Goal: Information Seeking & Learning: Learn about a topic

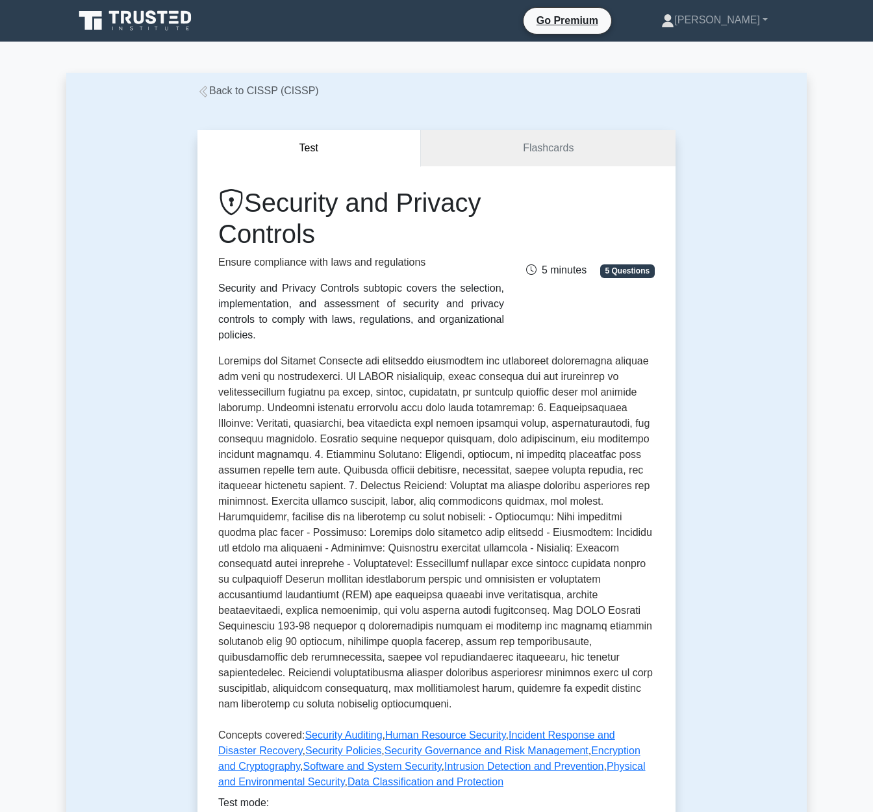
click at [253, 91] on link "Back to CISSP (CISSP)" at bounding box center [257, 90] width 121 height 11
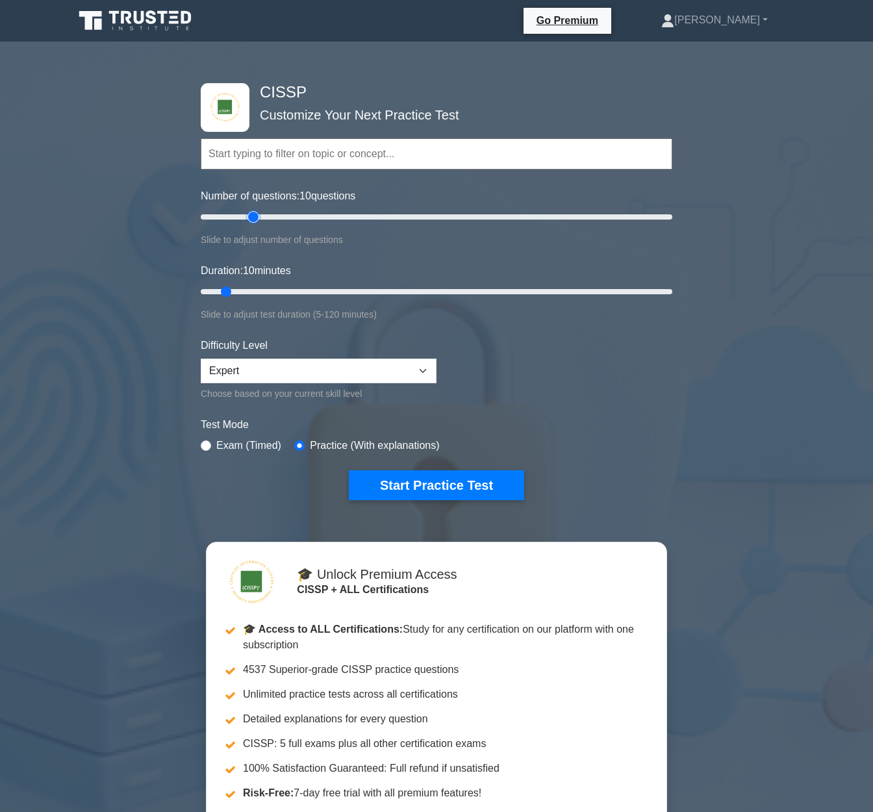
click at [247, 211] on input "Number of questions: 10 questions" at bounding box center [436, 217] width 471 height 16
type input "20"
click at [245, 218] on input "Number of questions: 20 questions" at bounding box center [436, 217] width 471 height 16
drag, startPoint x: 251, startPoint y: 293, endPoint x: 267, endPoint y: 295, distance: 16.4
type input "20"
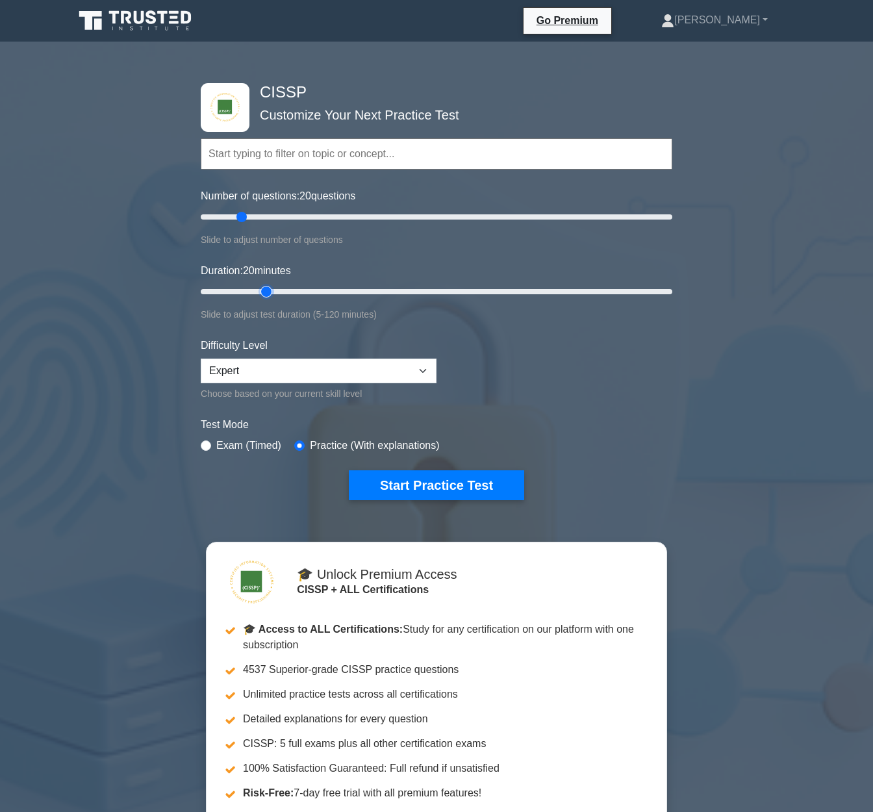
click at [267, 295] on input "Duration: 20 minutes" at bounding box center [436, 292] width 471 height 16
click at [413, 490] on button "Start Practice Test" at bounding box center [436, 485] width 175 height 30
click at [459, 494] on button "Start Practice Test" at bounding box center [436, 485] width 175 height 30
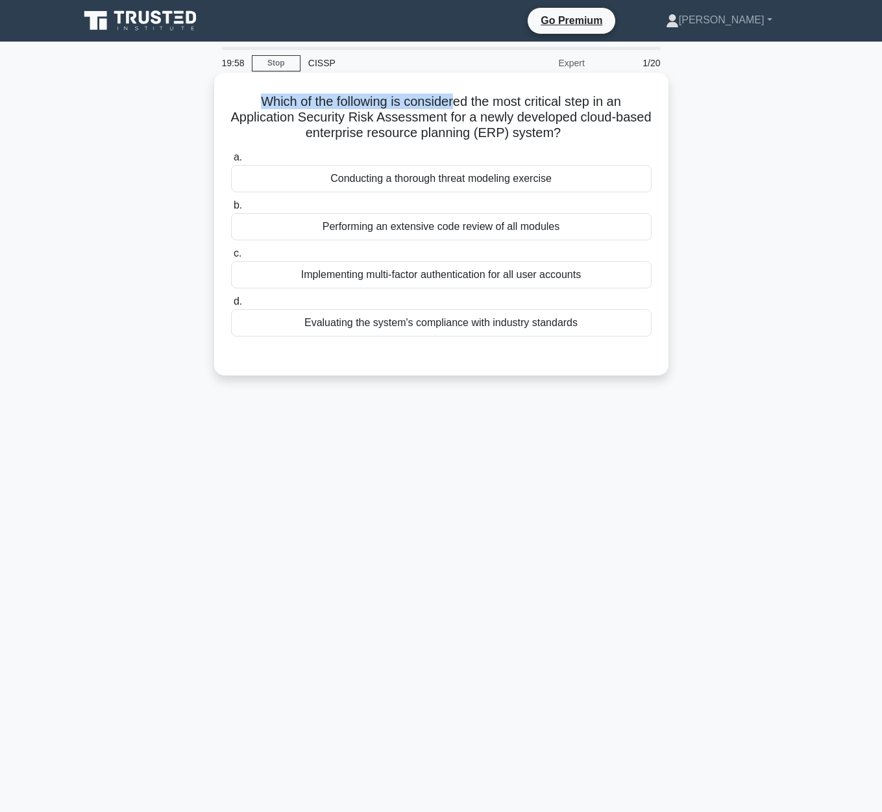
drag, startPoint x: 254, startPoint y: 94, endPoint x: 451, endPoint y: 100, distance: 197.4
click at [451, 100] on h5 "Which of the following is considered the most critical step in an Application S…" at bounding box center [441, 117] width 423 height 48
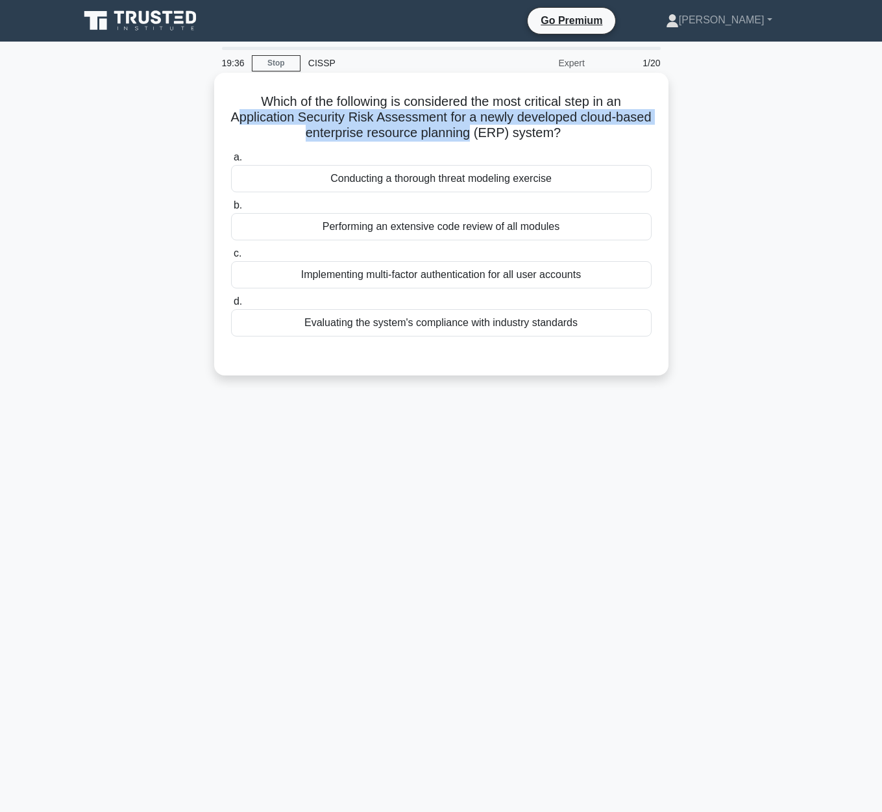
drag, startPoint x: 239, startPoint y: 119, endPoint x: 471, endPoint y: 137, distance: 232.5
click at [471, 137] on h5 "Which of the following is considered the most critical step in an Application S…" at bounding box center [441, 117] width 423 height 48
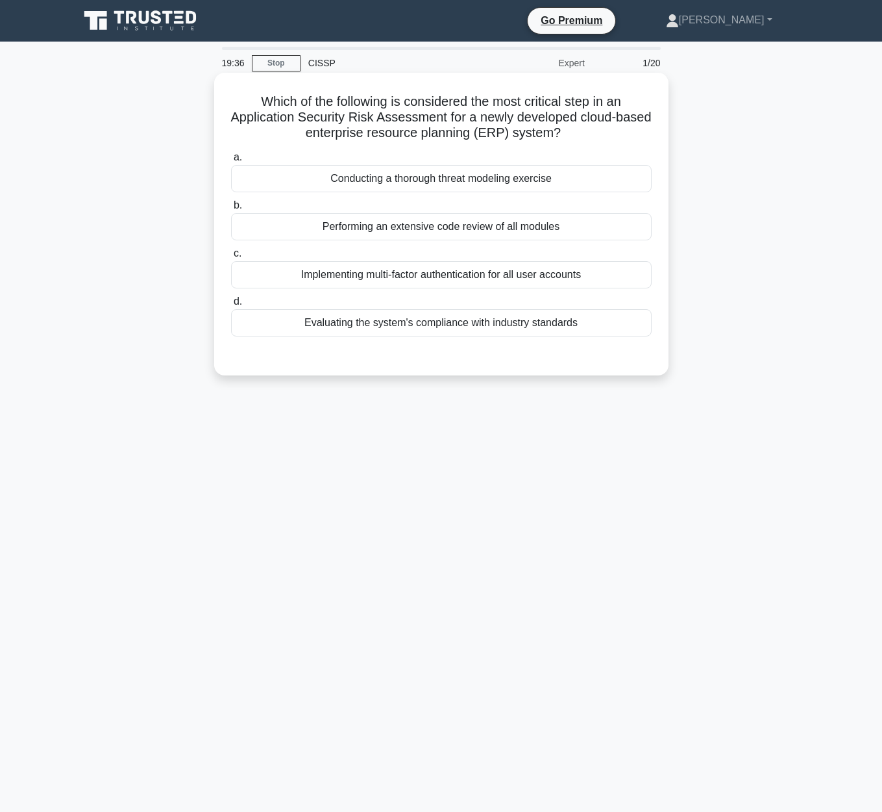
click at [473, 135] on h5 "Which of the following is considered the most critical step in an Application S…" at bounding box center [441, 117] width 423 height 48
click at [462, 329] on div "Evaluating the system's compliance with industry standards" at bounding box center [441, 322] width 421 height 27
click at [231, 306] on input "d. Evaluating the system's compliance with industry standards" at bounding box center [231, 301] width 0 height 8
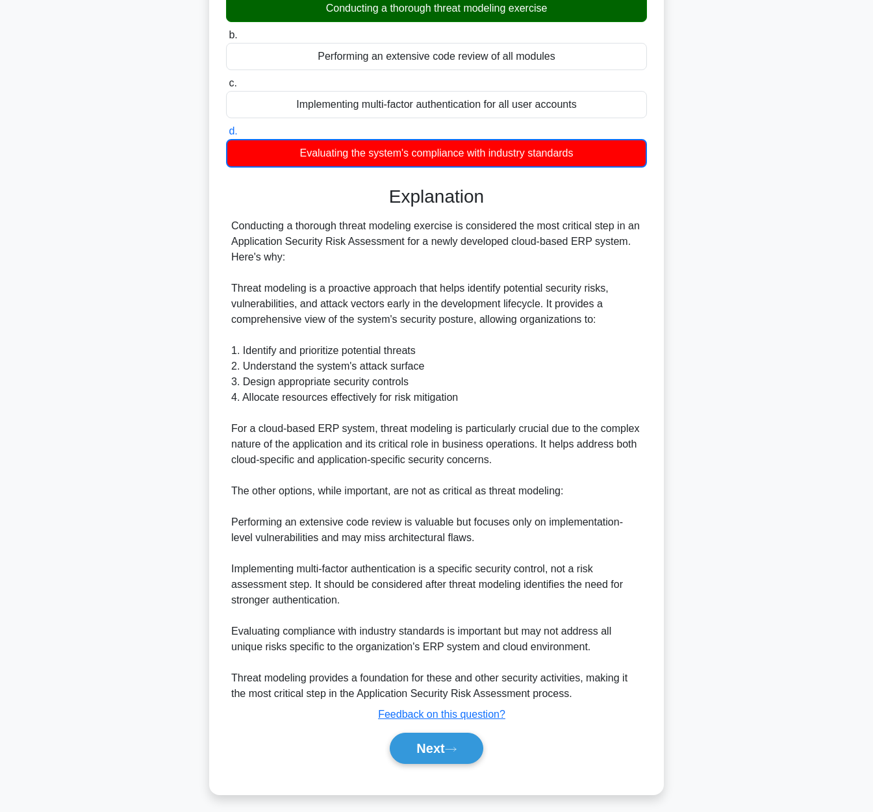
scroll to position [178, 0]
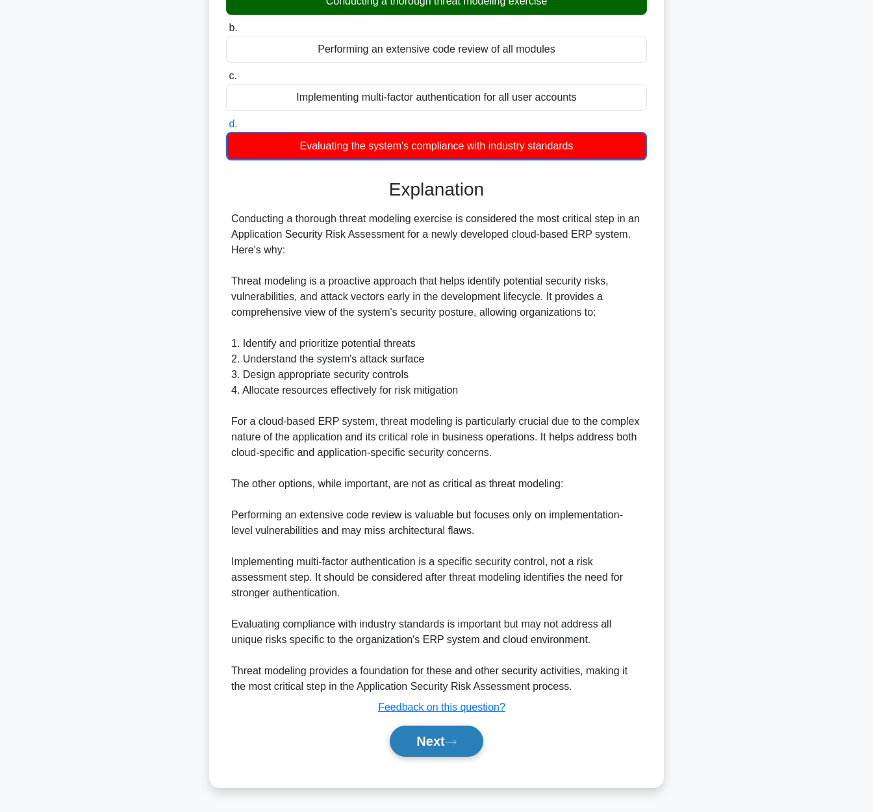
click at [449, 747] on button "Next" at bounding box center [436, 740] width 93 height 31
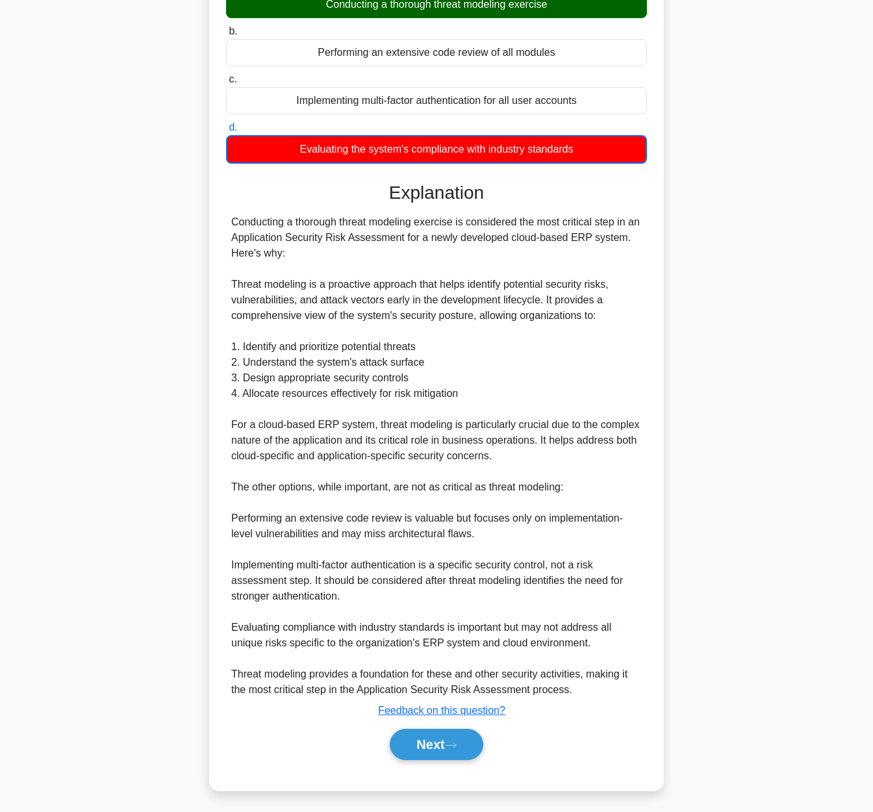
scroll to position [0, 0]
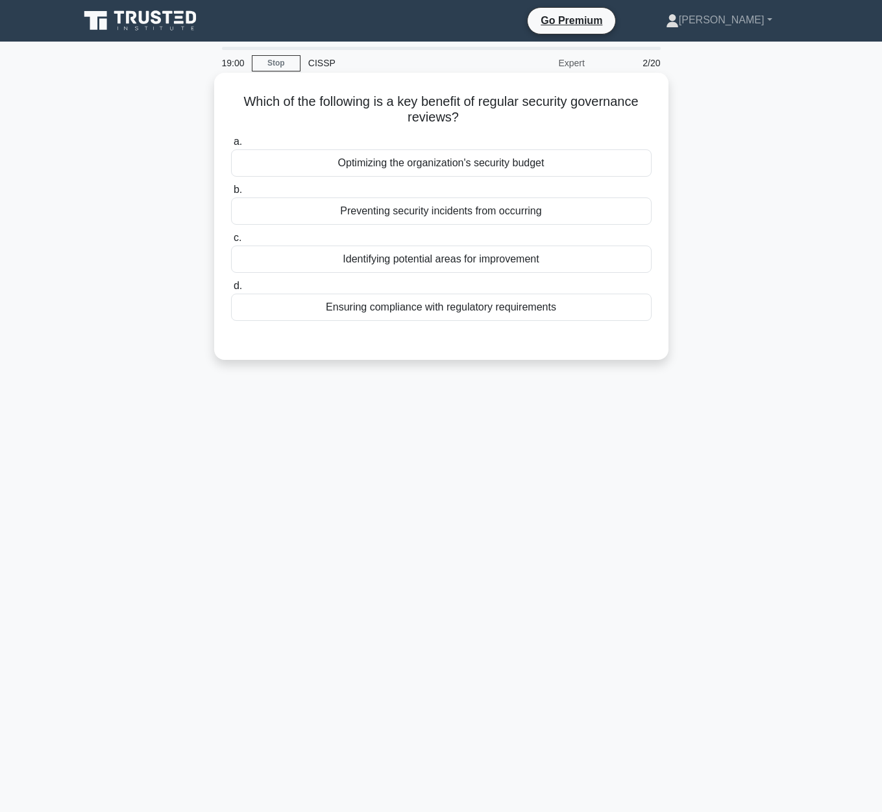
drag, startPoint x: 242, startPoint y: 93, endPoint x: 567, endPoint y: 111, distance: 325.1
click at [567, 111] on h5 "Which of the following is a key benefit of regular security governance reviews?…" at bounding box center [441, 109] width 423 height 32
click at [565, 112] on h5 "Which of the following is a key benefit of regular security governance reviews?…" at bounding box center [441, 109] width 423 height 32
click at [509, 267] on div "Identifying potential areas for improvement" at bounding box center [441, 258] width 421 height 27
click at [231, 242] on input "c. Identifying potential areas for improvement" at bounding box center [231, 238] width 0 height 8
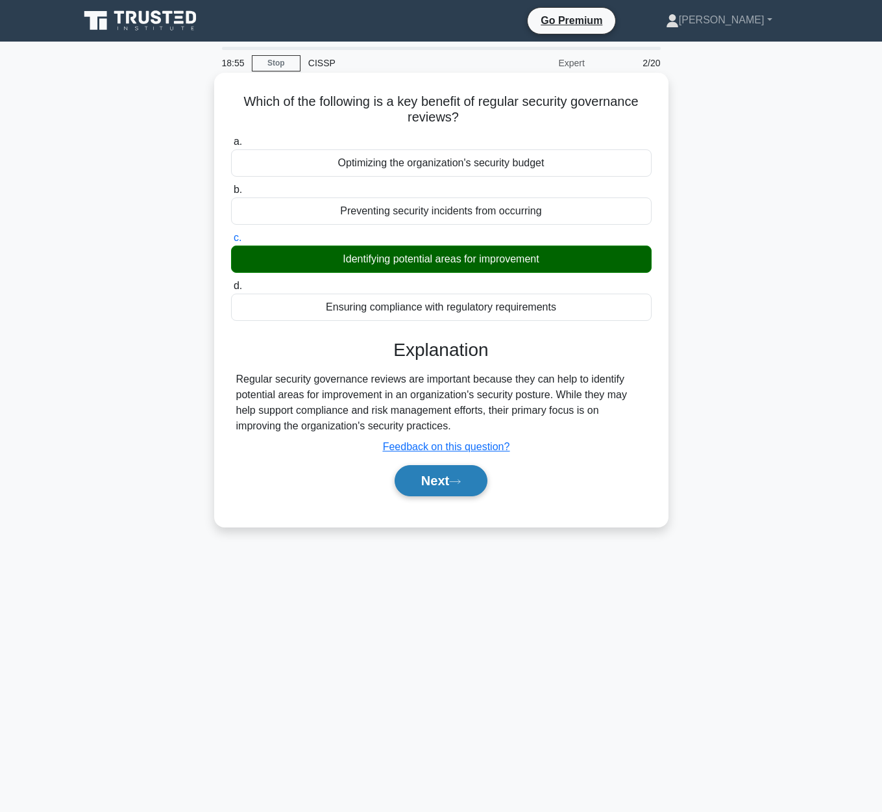
click at [439, 484] on button "Next" at bounding box center [441, 480] width 93 height 31
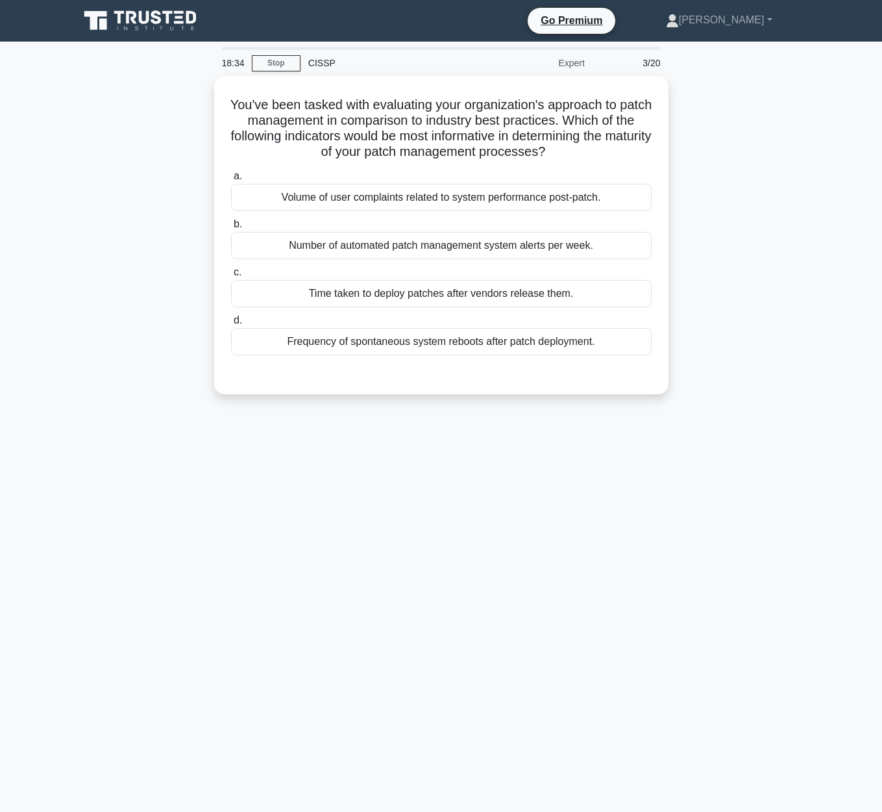
drag, startPoint x: 236, startPoint y: 99, endPoint x: 680, endPoint y: 149, distance: 447.5
click at [680, 149] on div "You've been tasked with evaluating your organization's approach to patch manage…" at bounding box center [441, 243] width 740 height 334
click at [773, 406] on div "You've been tasked with evaluating your organization's approach to patch manage…" at bounding box center [441, 243] width 740 height 334
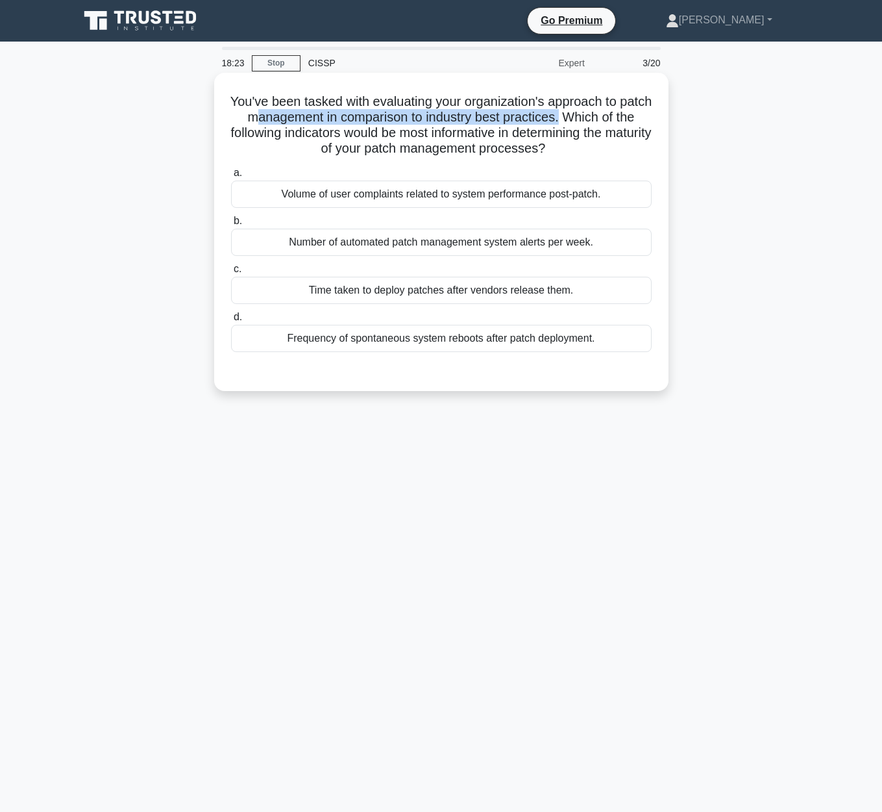
drag, startPoint x: 264, startPoint y: 112, endPoint x: 557, endPoint y: 120, distance: 293.5
click at [557, 120] on h5 "You've been tasked with evaluating your organization's approach to patch manage…" at bounding box center [441, 125] width 423 height 64
click at [562, 155] on h5 "You've been tasked with evaluating your organization's approach to patch manage…" at bounding box center [441, 125] width 423 height 64
click at [471, 293] on div "Time taken to deploy patches after vendors release them." at bounding box center [441, 290] width 421 height 27
click at [231, 273] on input "c. Time taken to deploy patches after vendors release them." at bounding box center [231, 269] width 0 height 8
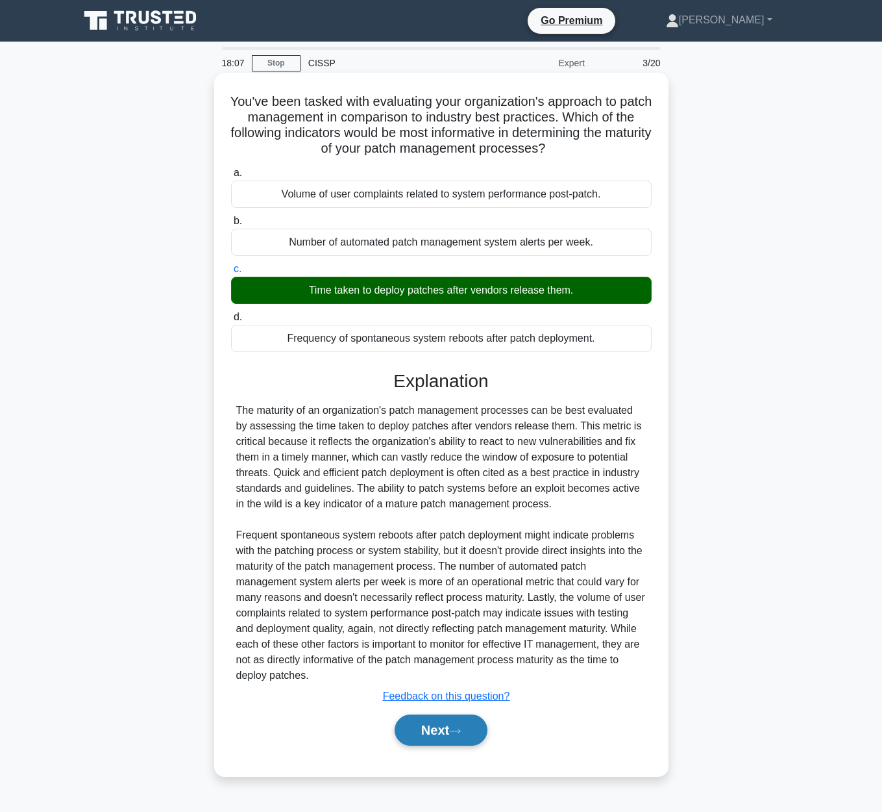
click at [460, 735] on button "Next" at bounding box center [441, 729] width 93 height 31
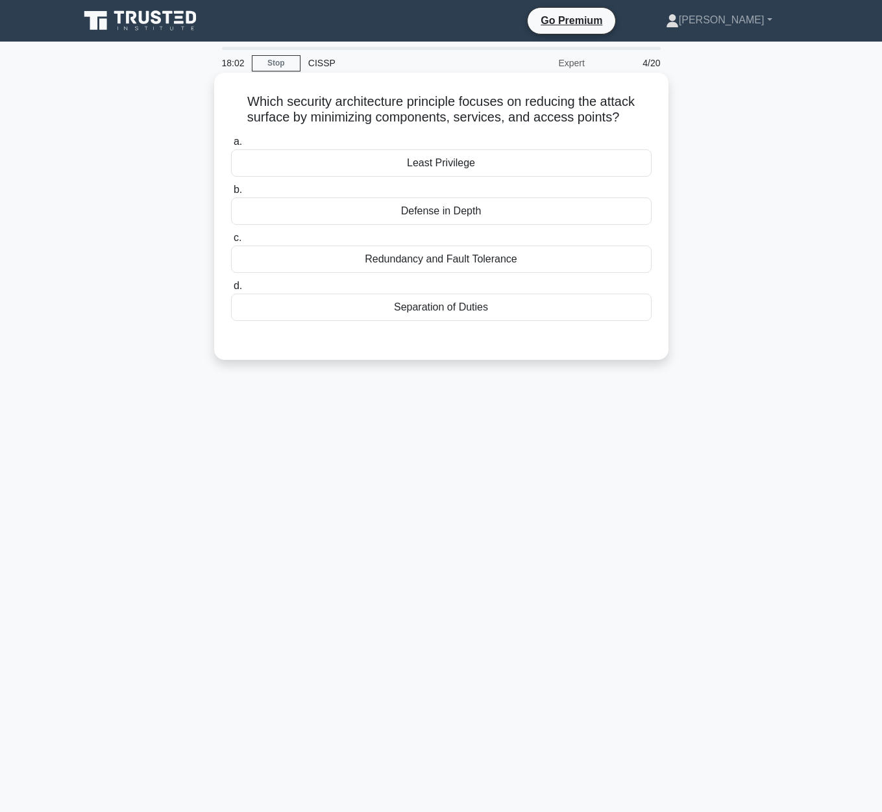
drag, startPoint x: 245, startPoint y: 98, endPoint x: 643, endPoint y: 112, distance: 398.2
click at [643, 112] on h5 "Which security architecture principle focuses on reducing the attack surface by…" at bounding box center [441, 109] width 423 height 32
click at [261, 101] on h5 "Which security architecture principle focuses on reducing the attack surface by…" at bounding box center [441, 109] width 423 height 32
drag, startPoint x: 257, startPoint y: 103, endPoint x: 651, endPoint y: 110, distance: 394.1
click at [651, 110] on h5 "Which security architecture principle focuses on reducing the attack surface by…" at bounding box center [441, 109] width 423 height 32
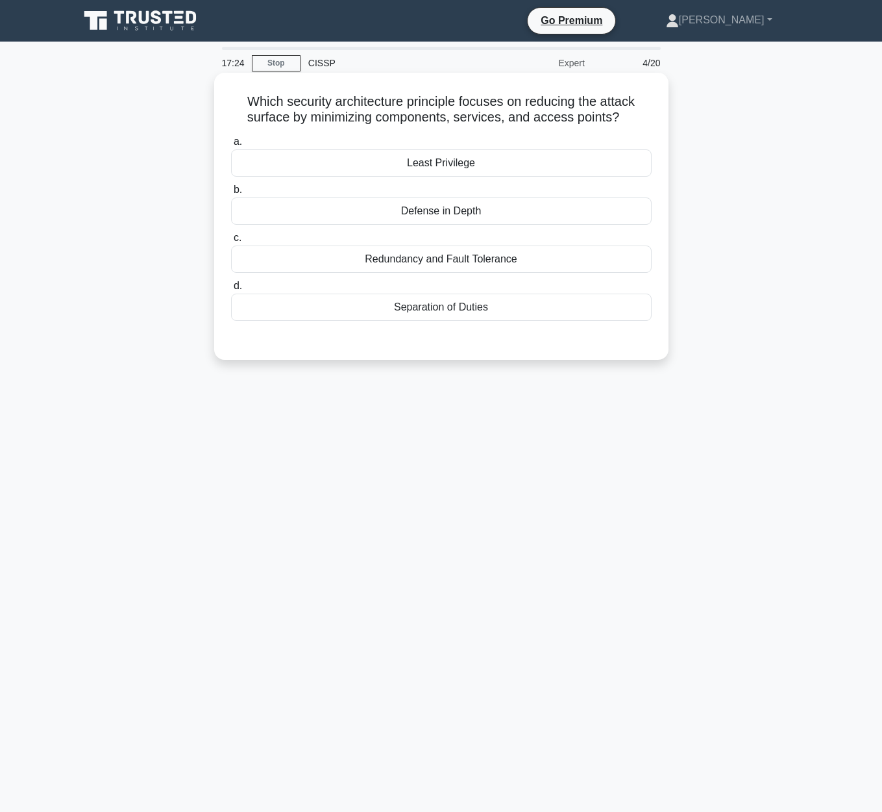
click at [475, 165] on div "Least Privilege" at bounding box center [441, 162] width 421 height 27
click at [231, 146] on input "a. Least Privilege" at bounding box center [231, 142] width 0 height 8
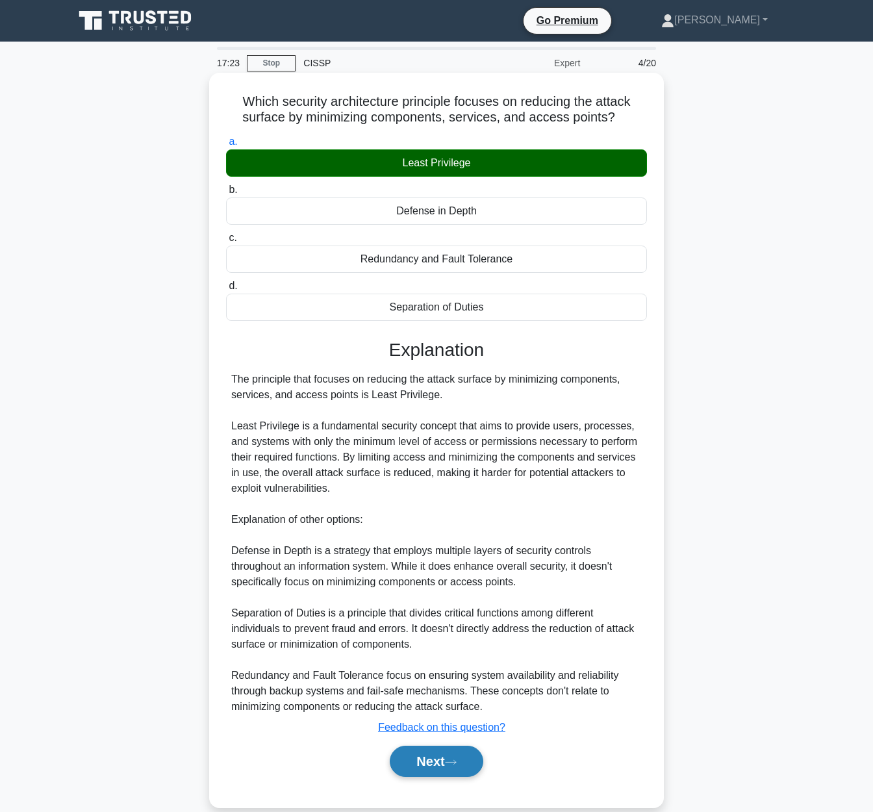
click at [434, 763] on button "Next" at bounding box center [436, 760] width 93 height 31
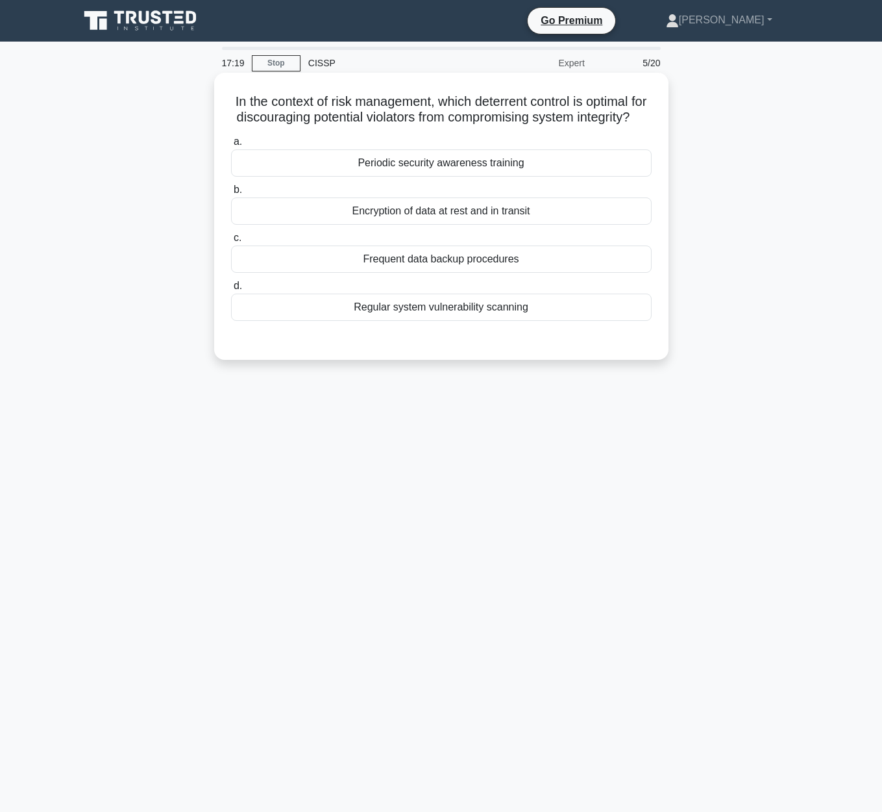
drag, startPoint x: 223, startPoint y: 97, endPoint x: 642, endPoint y: 120, distance: 419.4
click at [643, 120] on div "In the context of risk management, which deterrent control is optimal for disco…" at bounding box center [441, 216] width 444 height 277
click at [503, 261] on div "Frequent data backup procedures" at bounding box center [441, 258] width 421 height 27
click at [231, 242] on input "c. Frequent data backup procedures" at bounding box center [231, 238] width 0 height 8
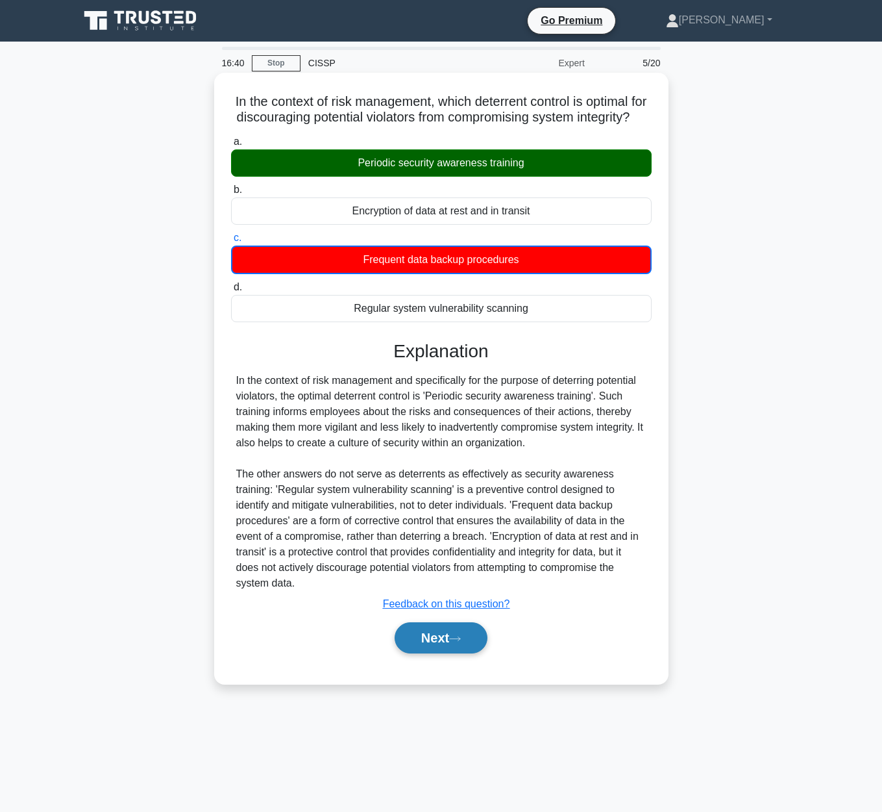
click at [460, 651] on button "Next" at bounding box center [441, 637] width 93 height 31
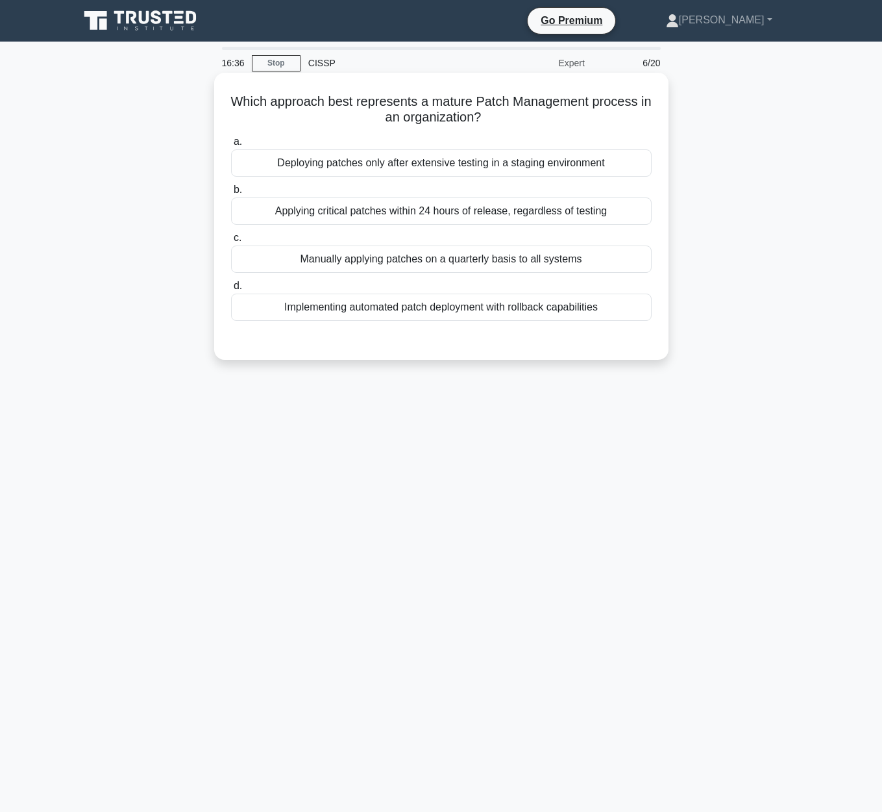
drag, startPoint x: 234, startPoint y: 97, endPoint x: 620, endPoint y: 113, distance: 386.6
click at [620, 113] on h5 "Which approach best represents a mature Patch Management process in an organiza…" at bounding box center [441, 109] width 423 height 32
click at [516, 167] on div "Deploying patches only after extensive testing in a staging environment" at bounding box center [441, 162] width 421 height 27
click at [231, 146] on input "a. Deploying patches only after extensive testing in a staging environment" at bounding box center [231, 142] width 0 height 8
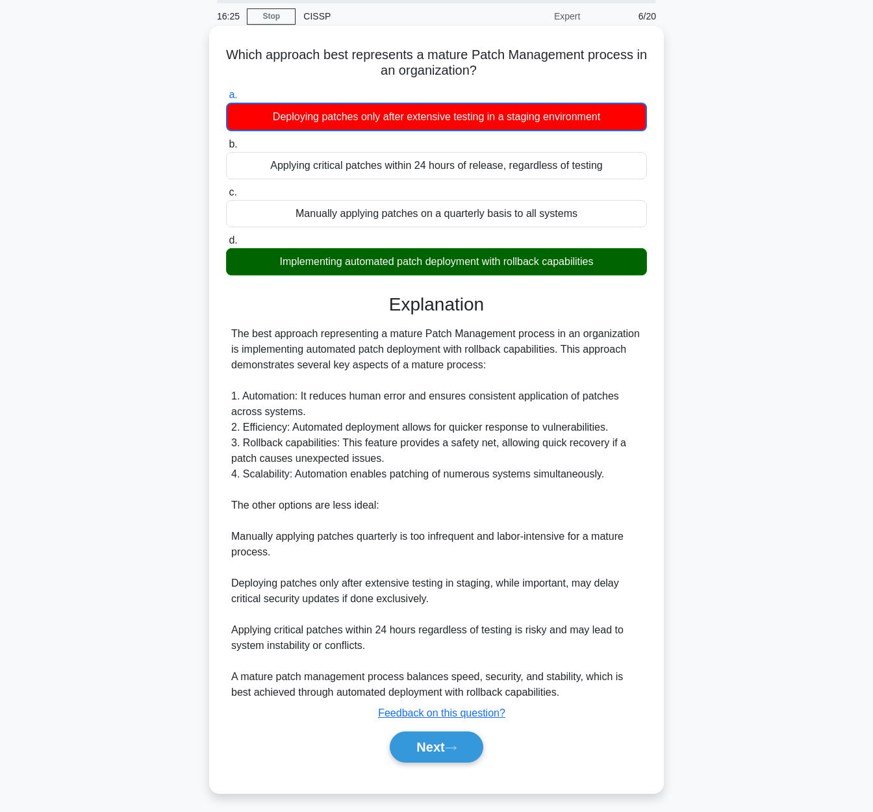
scroll to position [53, 0]
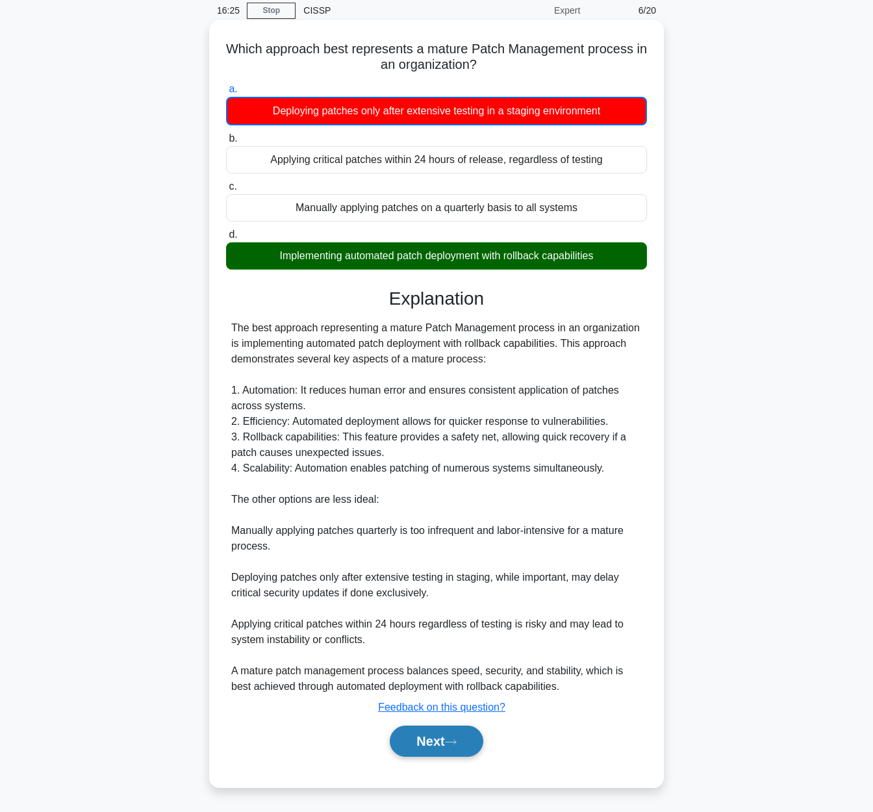
click at [440, 736] on button "Next" at bounding box center [436, 740] width 93 height 31
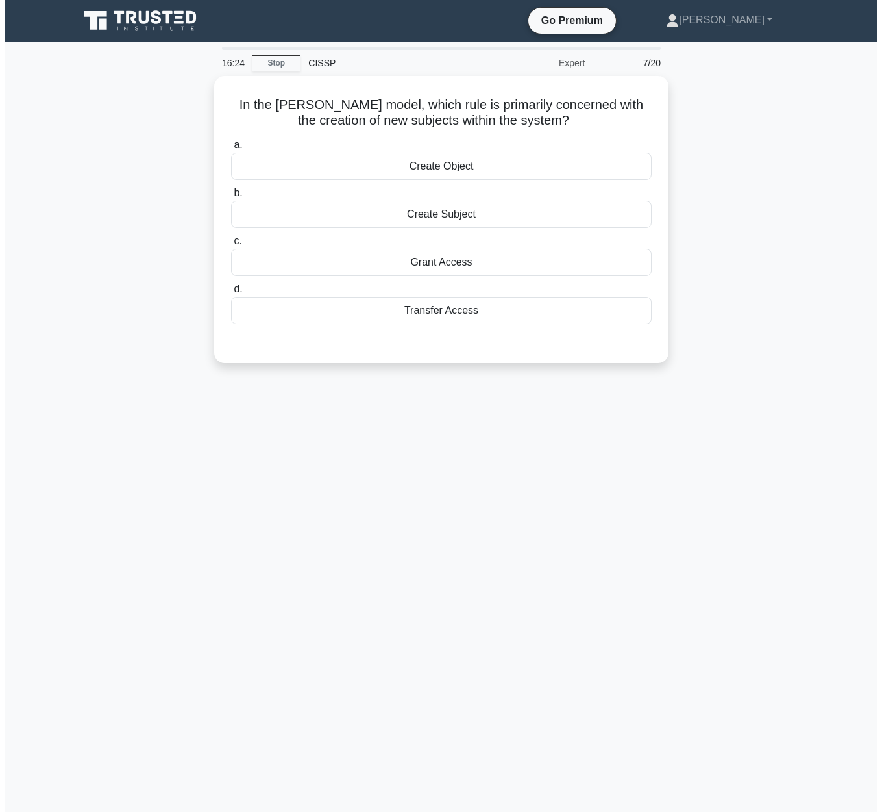
scroll to position [0, 0]
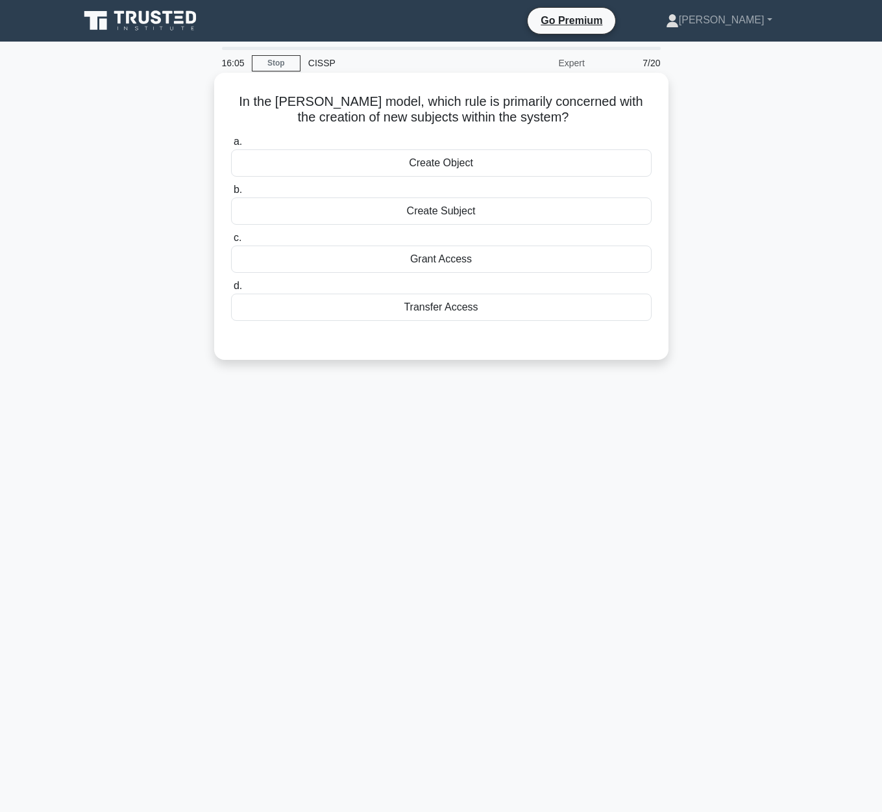
click at [476, 216] on div "Create Subject" at bounding box center [441, 210] width 421 height 27
click at [231, 194] on input "b. Create Subject" at bounding box center [231, 190] width 0 height 8
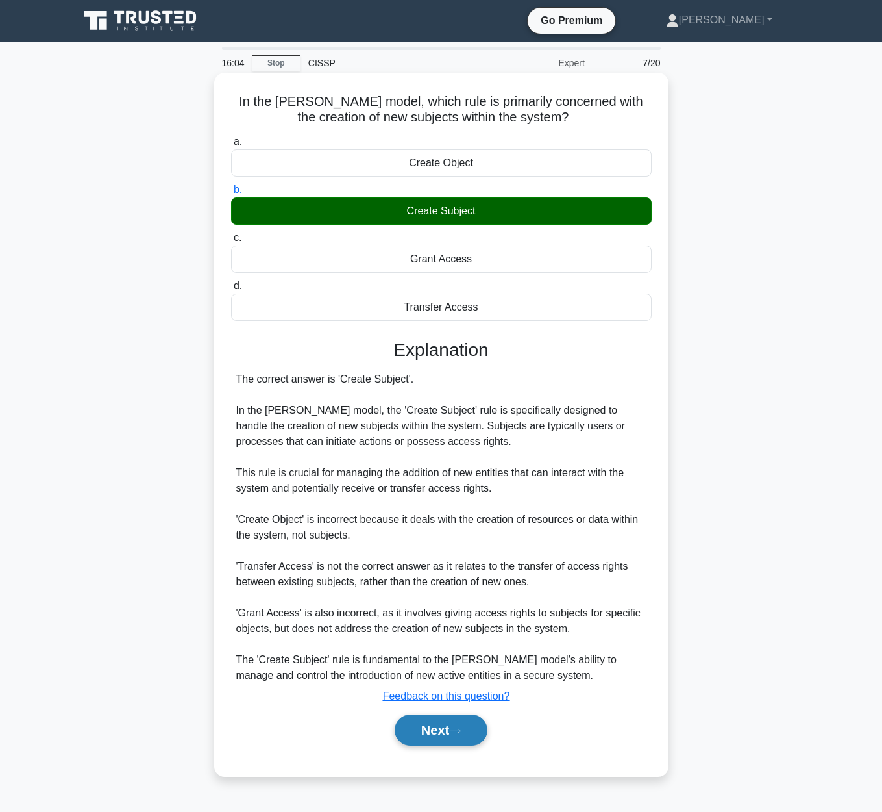
click at [466, 721] on button "Next" at bounding box center [441, 729] width 93 height 31
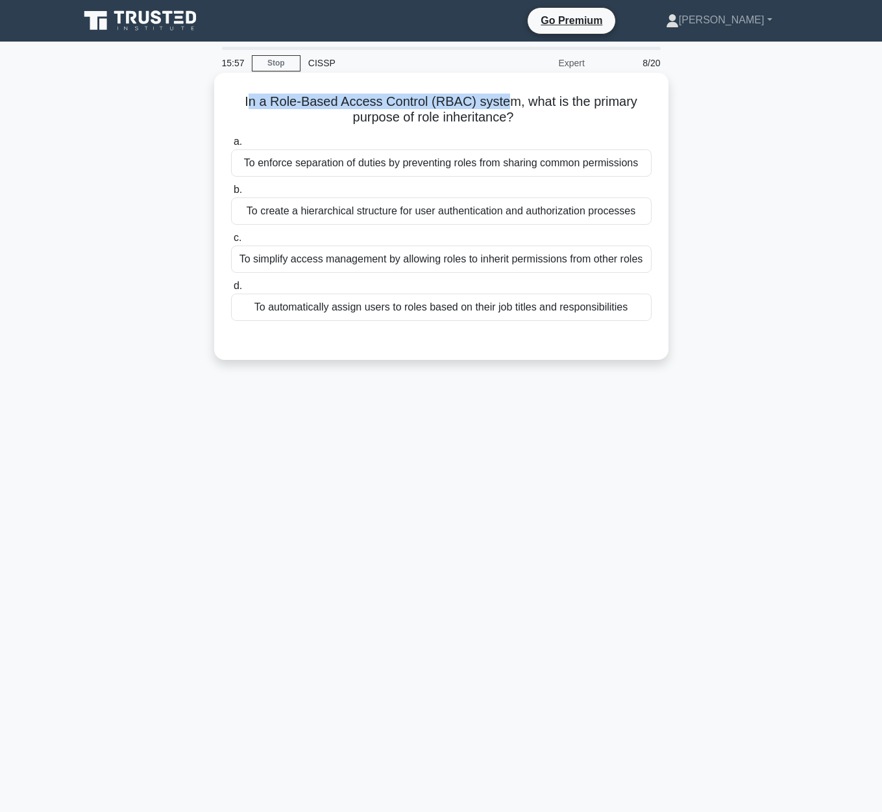
drag, startPoint x: 254, startPoint y: 99, endPoint x: 504, endPoint y: 106, distance: 250.0
click at [504, 106] on h5 "In a Role-Based Access Control (RBAC) system, what is the primary purpose of ro…" at bounding box center [441, 109] width 423 height 32
click at [514, 116] on h5 "In a Role-Based Access Control (RBAC) system, what is the primary purpose of ro…" at bounding box center [441, 109] width 423 height 32
click at [498, 215] on div "To create a hierarchical structure for user authentication and authorization pr…" at bounding box center [441, 210] width 421 height 27
click at [231, 194] on input "b. To create a hierarchical structure for user authentication and authorization…" at bounding box center [231, 190] width 0 height 8
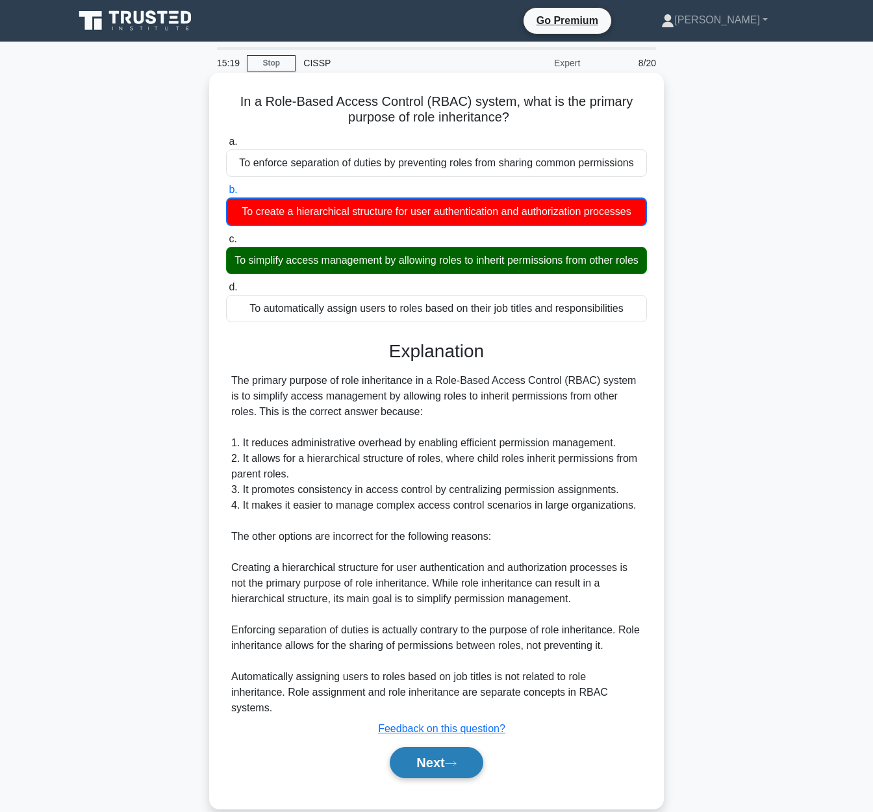
click at [445, 760] on button "Next" at bounding box center [436, 762] width 93 height 31
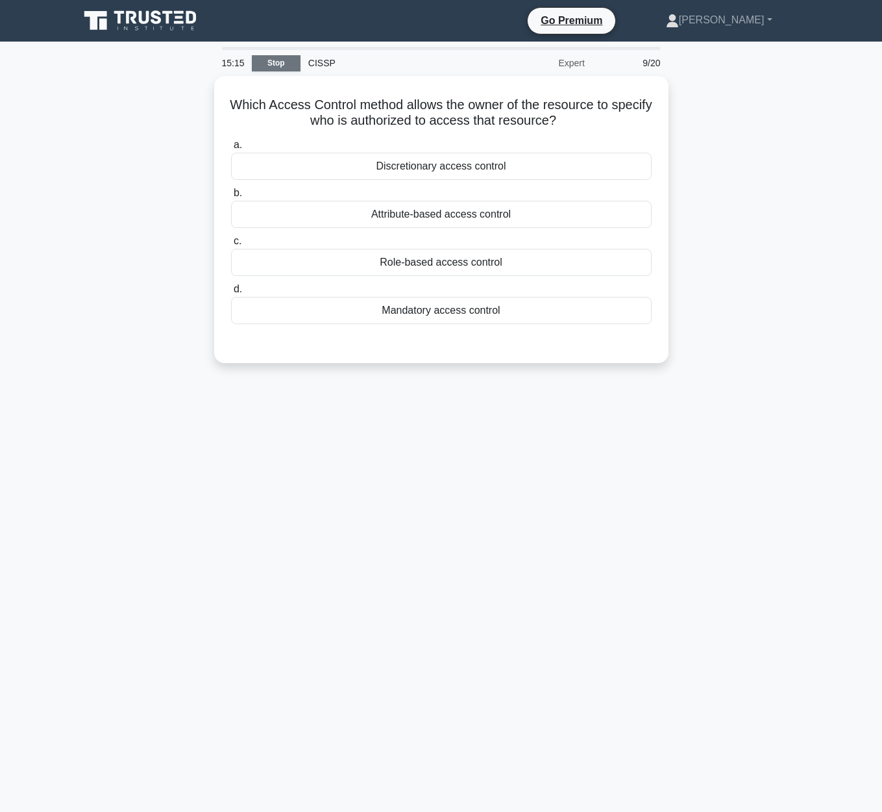
click at [284, 64] on link "Stop" at bounding box center [276, 63] width 49 height 16
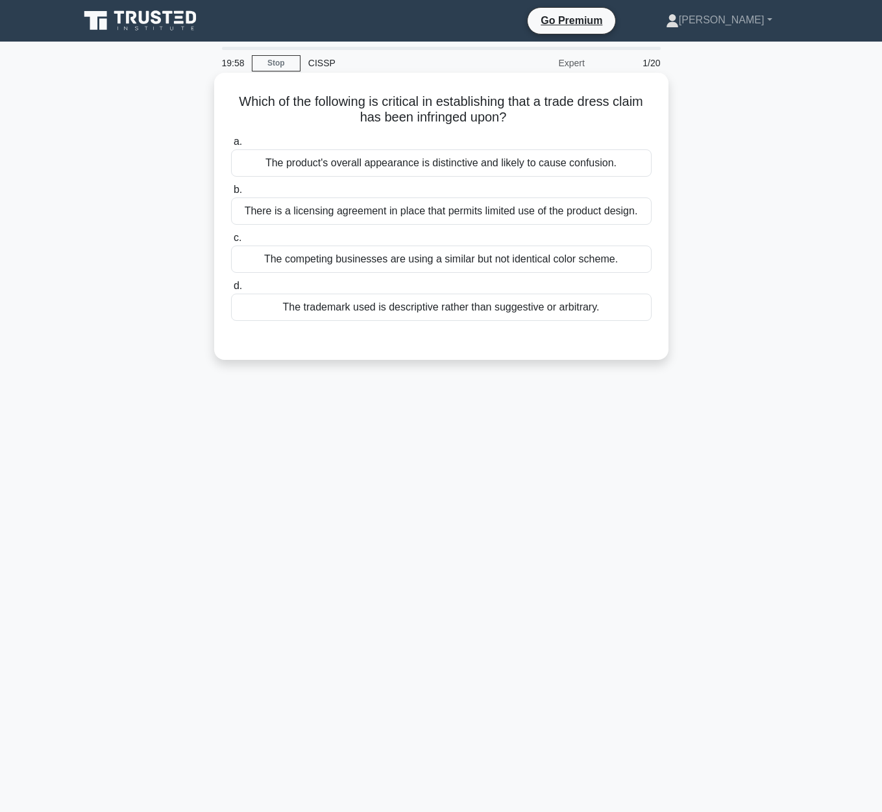
drag, startPoint x: 239, startPoint y: 90, endPoint x: 478, endPoint y: 92, distance: 239.6
click at [478, 92] on div "Which of the following is critical in establishing that a trade dress claim has…" at bounding box center [441, 216] width 444 height 277
drag, startPoint x: 244, startPoint y: 103, endPoint x: 619, endPoint y: 114, distance: 374.7
click at [619, 114] on h5 "Which of the following is critical in establishing that a trade dress claim has…" at bounding box center [441, 109] width 423 height 32
click at [611, 127] on div "Which of the following is critical in establishing that a trade dress claim has…" at bounding box center [441, 216] width 444 height 277
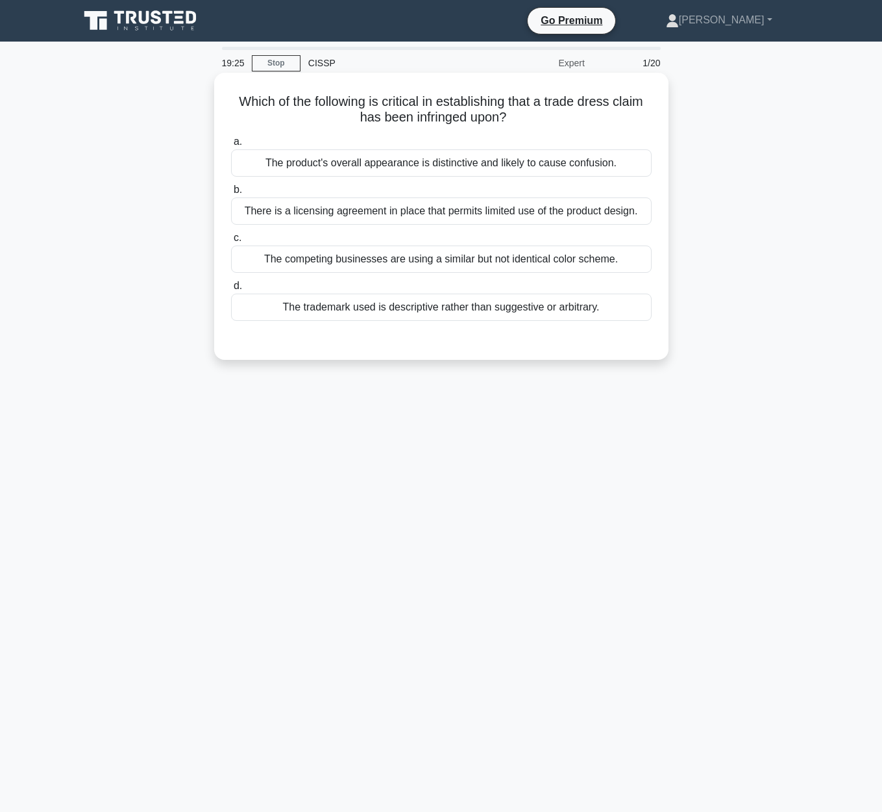
click at [637, 218] on div "There is a licensing agreement in place that permits limited use of the product…" at bounding box center [441, 210] width 421 height 27
click at [231, 194] on input "b. There is a licensing agreement in place that permits limited use of the prod…" at bounding box center [231, 190] width 0 height 8
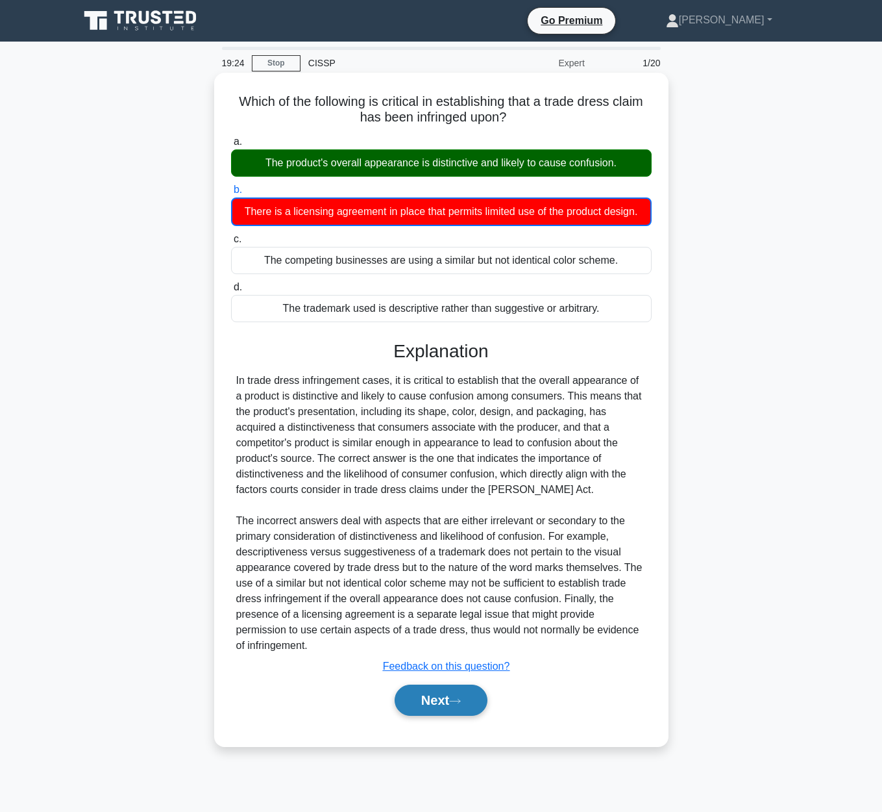
click at [405, 712] on button "Next" at bounding box center [441, 699] width 93 height 31
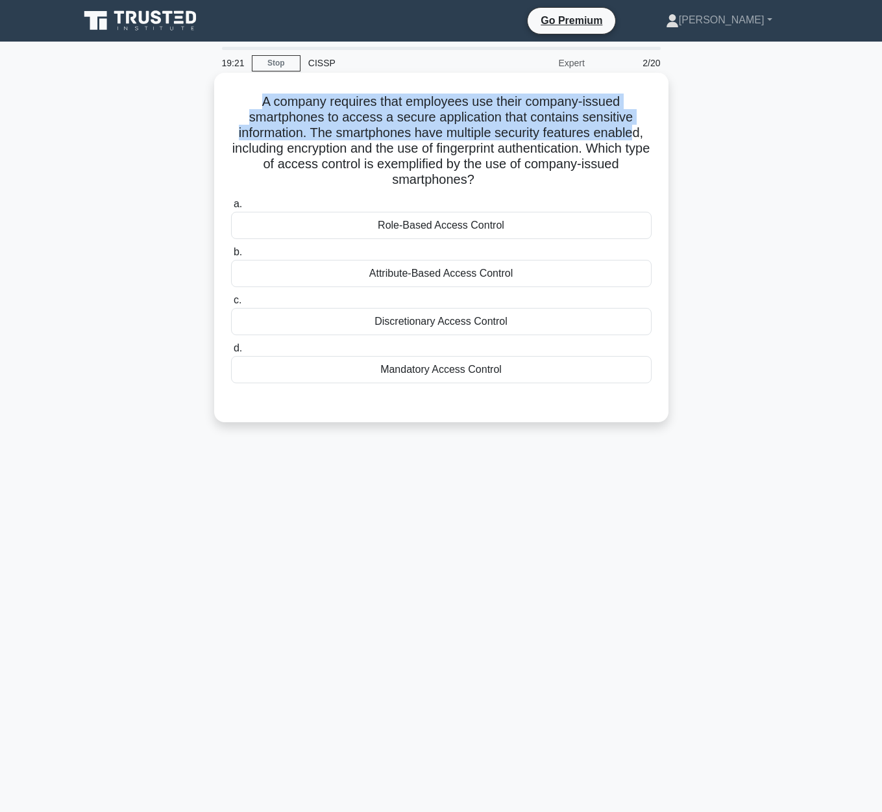
drag, startPoint x: 260, startPoint y: 99, endPoint x: 643, endPoint y: 132, distance: 384.5
click at [633, 129] on h5 "A company requires that employees use their company-issued smartphones to acces…" at bounding box center [441, 140] width 423 height 95
click at [256, 99] on h5 "A company requires that employees use their company-issued smartphones to acces…" at bounding box center [441, 140] width 423 height 95
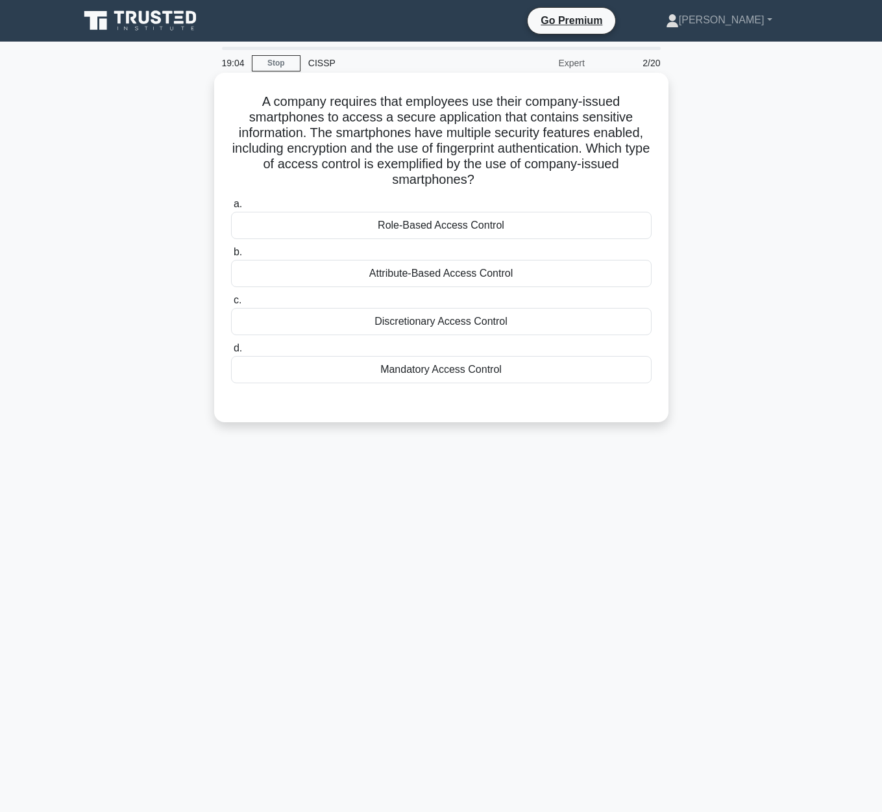
drag, startPoint x: 243, startPoint y: 100, endPoint x: 628, endPoint y: 175, distance: 392.3
click at [628, 175] on h5 "A company requires that employees use their company-issued smartphones to acces…" at bounding box center [441, 140] width 423 height 95
click at [493, 378] on div "Mandatory Access Control" at bounding box center [441, 369] width 421 height 27
click at [466, 377] on div "Mandatory Access Control" at bounding box center [441, 369] width 421 height 27
click at [231, 353] on input "d. Mandatory Access Control" at bounding box center [231, 348] width 0 height 8
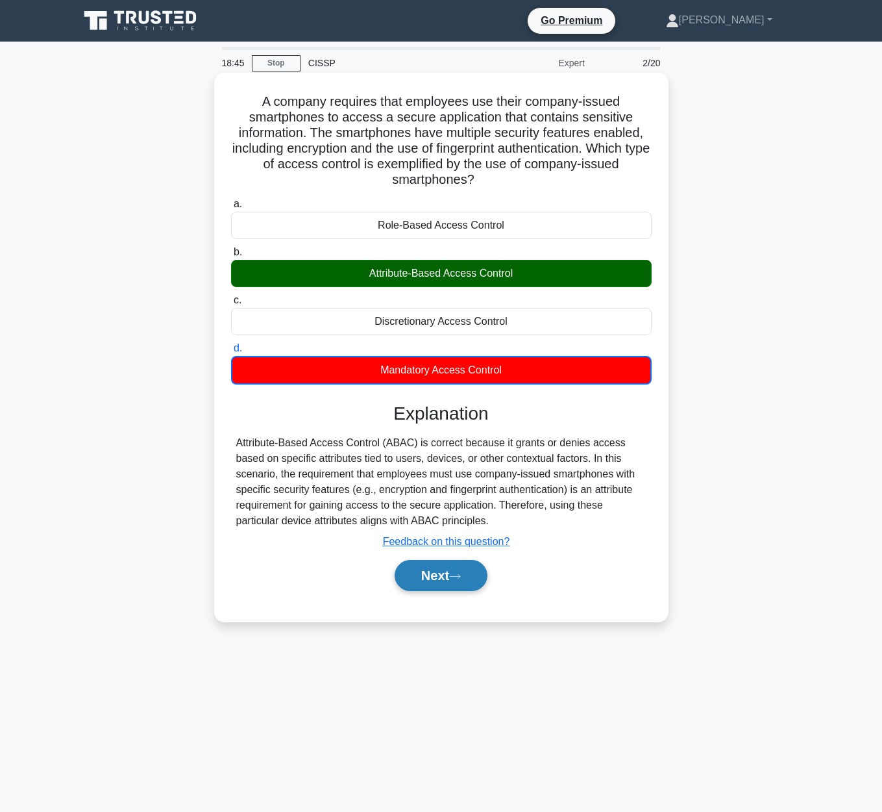
click at [459, 578] on icon at bounding box center [455, 576] width 12 height 7
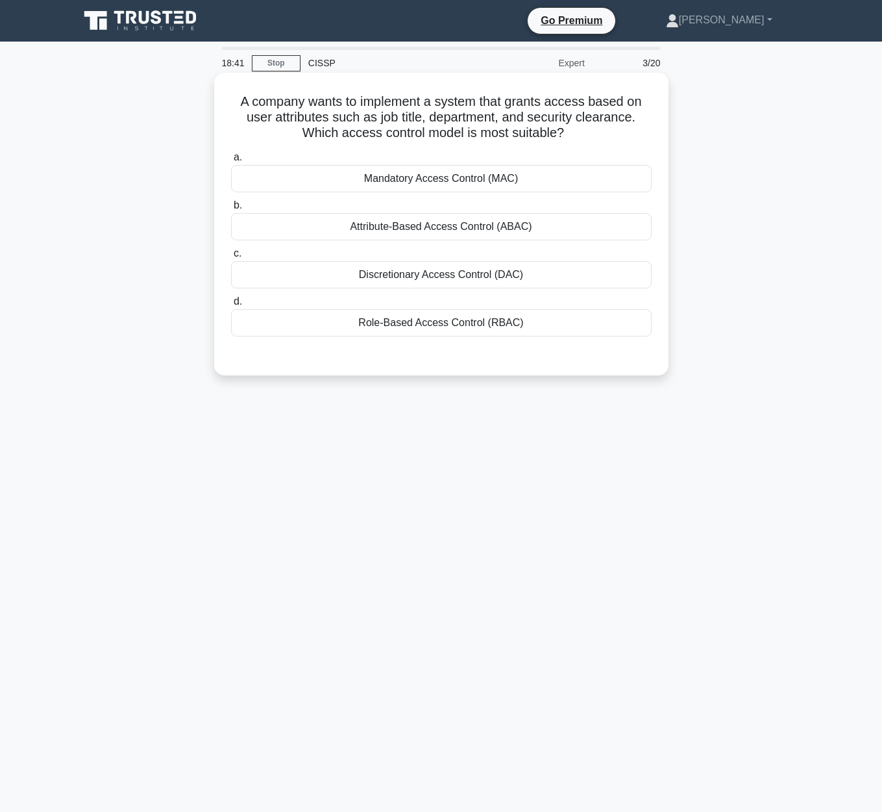
drag, startPoint x: 235, startPoint y: 93, endPoint x: 595, endPoint y: 132, distance: 362.4
click at [595, 132] on div "A company wants to implement a system that grants access based on user attribut…" at bounding box center [441, 224] width 444 height 292
click at [458, 140] on h5 "A company wants to implement a system that grants access based on user attribut…" at bounding box center [441, 117] width 423 height 48
drag, startPoint x: 273, startPoint y: 101, endPoint x: 617, endPoint y: 134, distance: 345.6
click at [617, 134] on h5 "A company wants to implement a system that grants access based on user attribut…" at bounding box center [441, 117] width 423 height 48
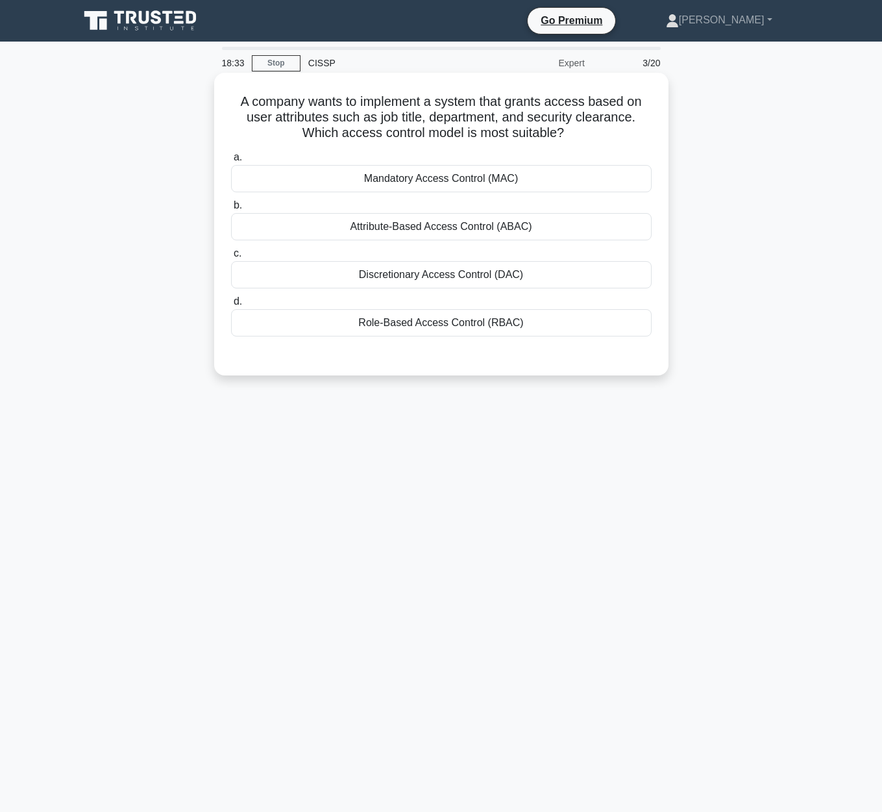
click at [542, 225] on div "Attribute-Based Access Control (ABAC)" at bounding box center [441, 226] width 421 height 27
click at [231, 210] on input "b. Attribute-Based Access Control (ABAC)" at bounding box center [231, 205] width 0 height 8
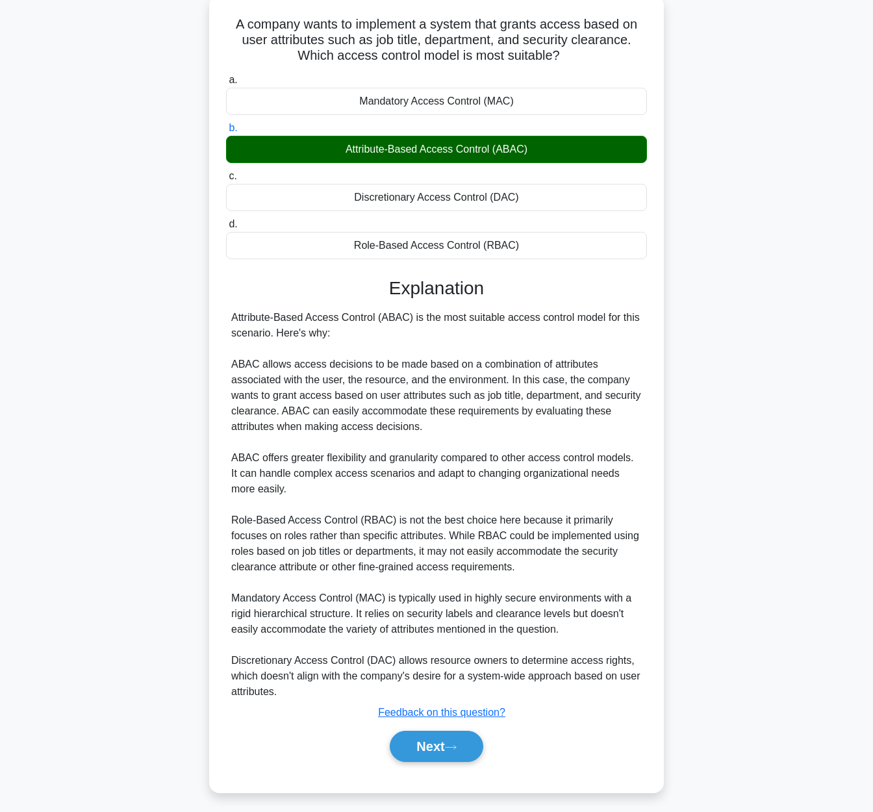
scroll to position [83, 0]
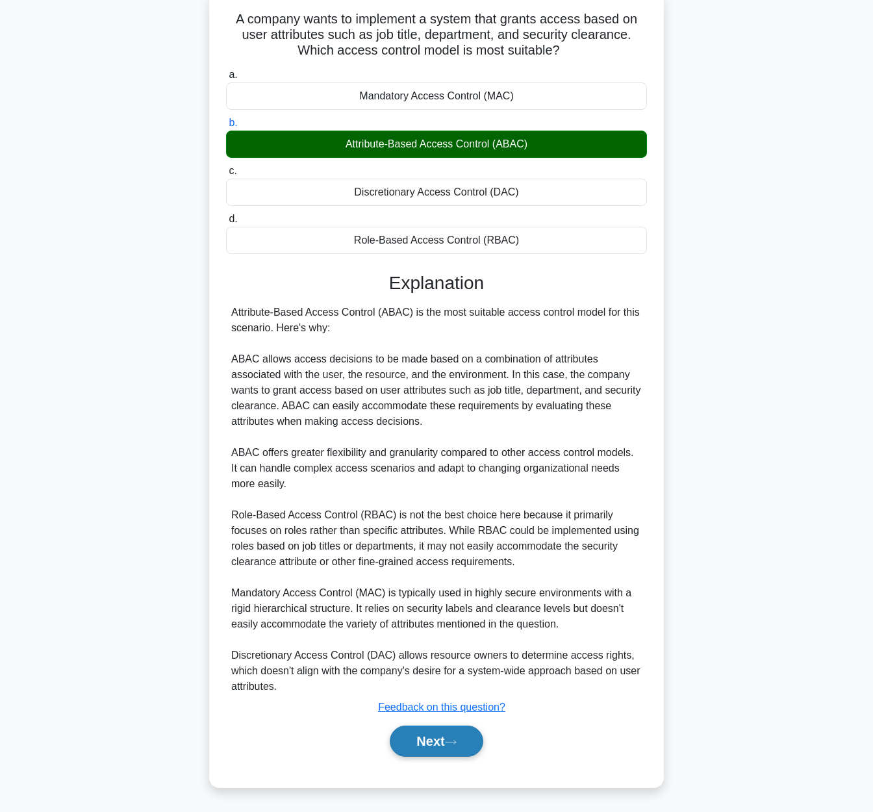
click at [417, 734] on button "Next" at bounding box center [436, 740] width 93 height 31
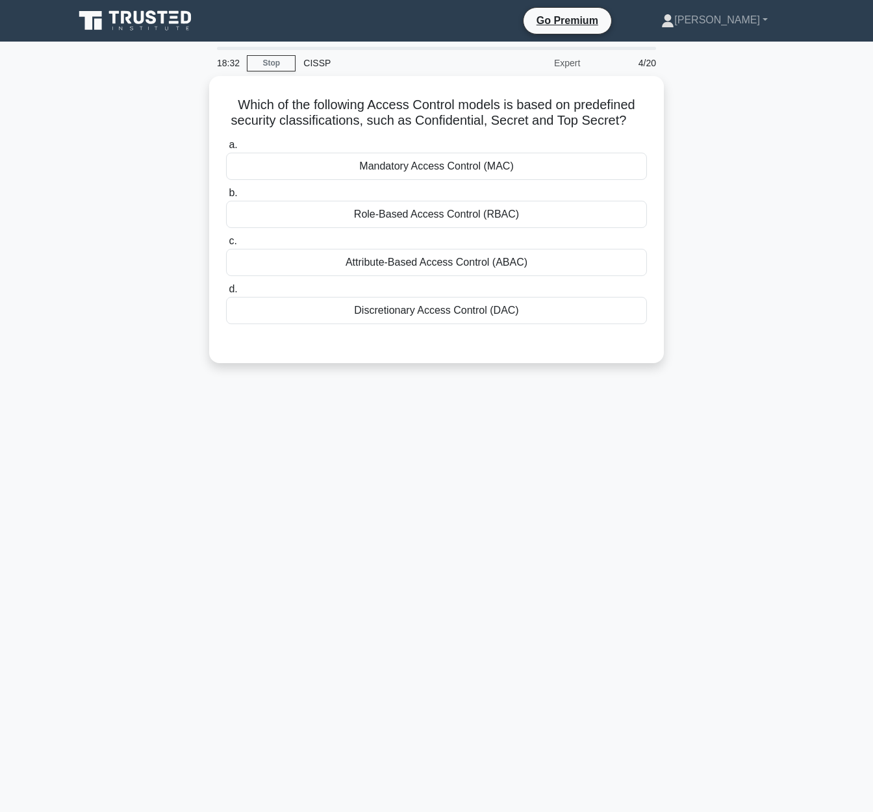
scroll to position [0, 0]
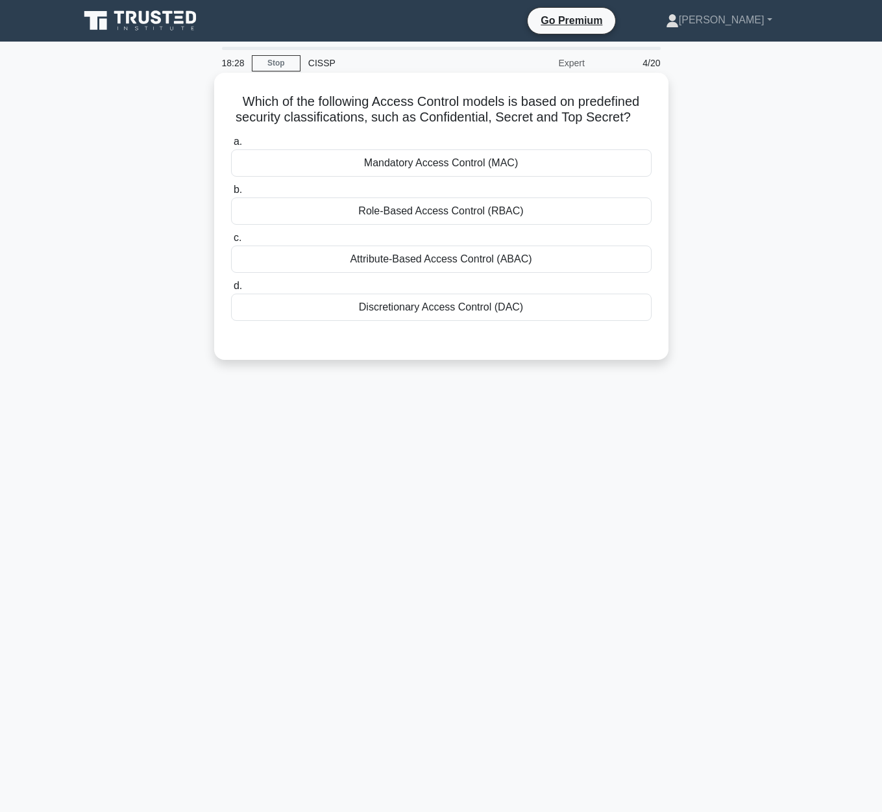
drag, startPoint x: 243, startPoint y: 101, endPoint x: 631, endPoint y: 116, distance: 388.5
click at [631, 116] on h5 "Which of the following Access Control models is based on predefined security cl…" at bounding box center [441, 109] width 423 height 32
click at [523, 212] on div "Role-Based Access Control (RBAC)" at bounding box center [441, 210] width 421 height 27
click at [231, 194] on input "b. Role-Based Access Control (RBAC)" at bounding box center [231, 190] width 0 height 8
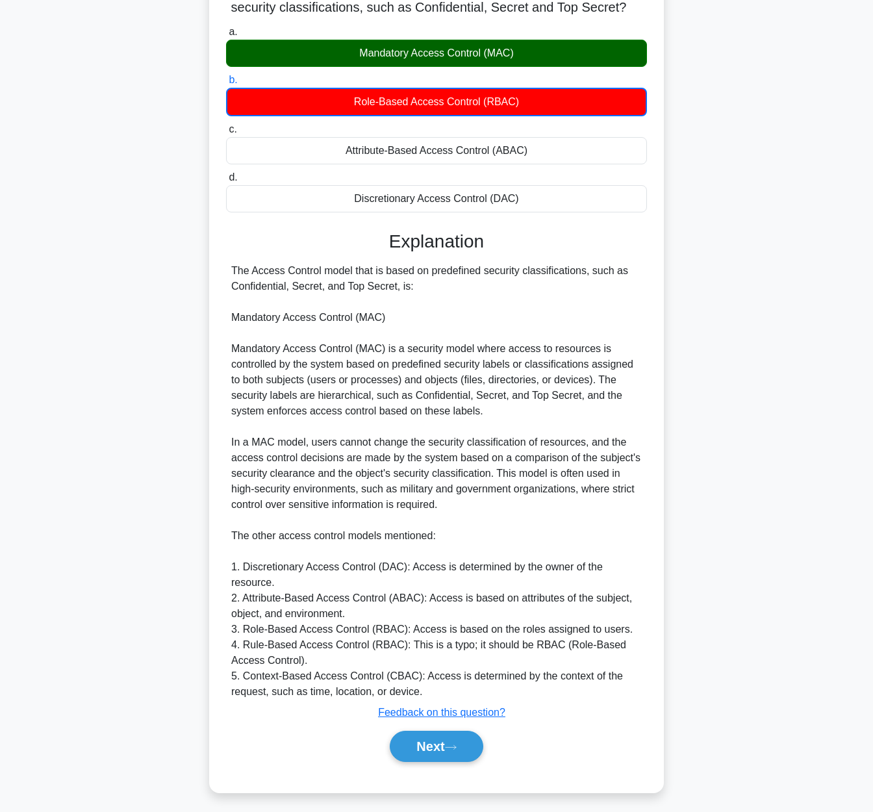
scroll to position [116, 0]
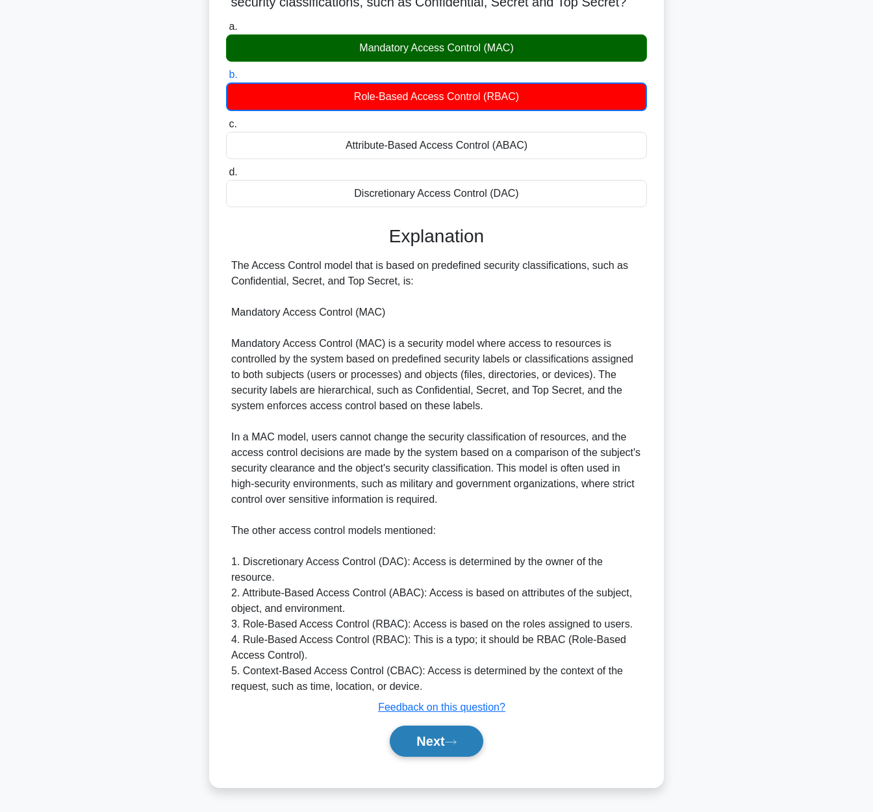
click at [435, 743] on button "Next" at bounding box center [436, 740] width 93 height 31
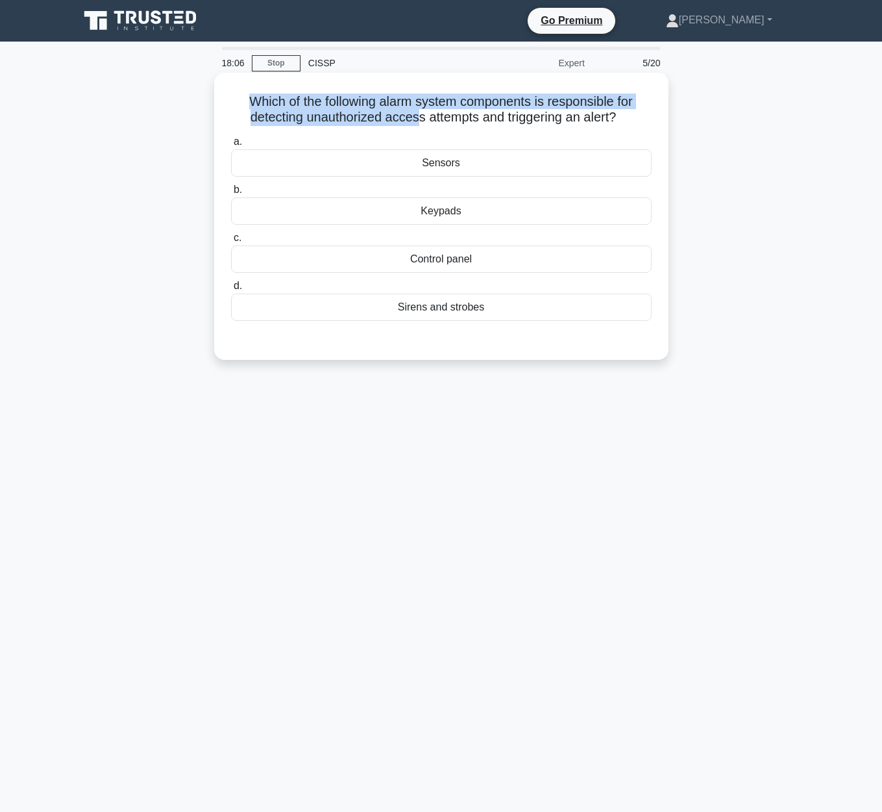
drag, startPoint x: 265, startPoint y: 108, endPoint x: 416, endPoint y: 119, distance: 151.7
click at [416, 119] on h5 "Which of the following alarm system components is responsible for detecting una…" at bounding box center [441, 109] width 423 height 32
click at [494, 165] on div "Sensors" at bounding box center [441, 162] width 421 height 27
click at [231, 146] on input "a. Sensors" at bounding box center [231, 142] width 0 height 8
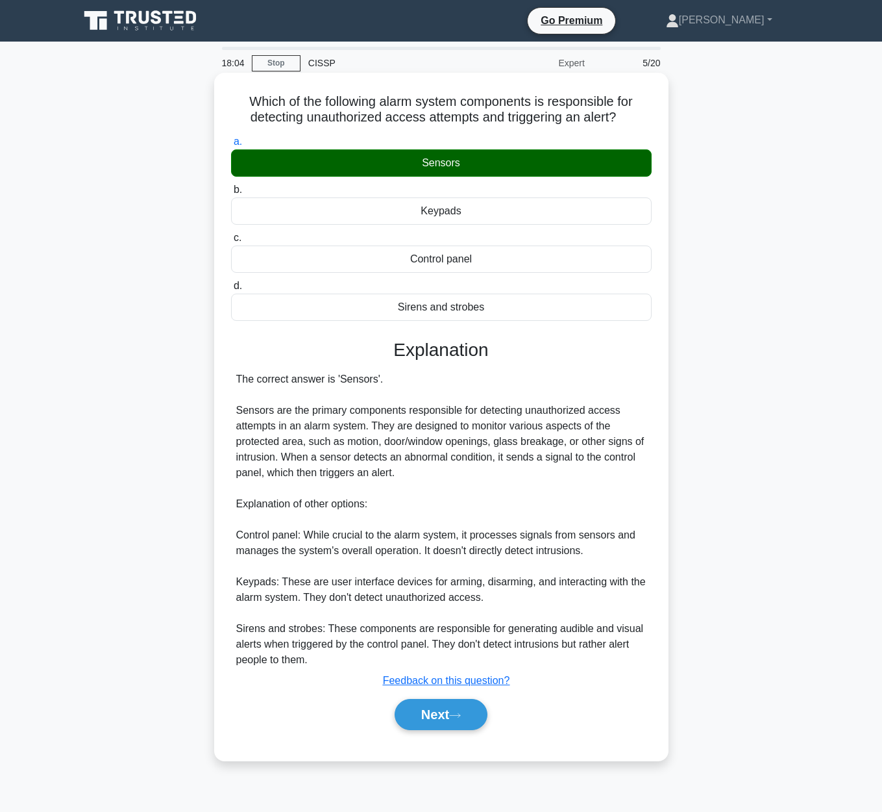
drag, startPoint x: 494, startPoint y: 165, endPoint x: 477, endPoint y: 422, distance: 257.6
click at [471, 405] on div "a. Sensors b. Keypads c. d." at bounding box center [441, 438] width 423 height 614
drag, startPoint x: 432, startPoint y: 728, endPoint x: 440, endPoint y: 722, distance: 10.1
click at [438, 728] on button "Next" at bounding box center [441, 714] width 93 height 31
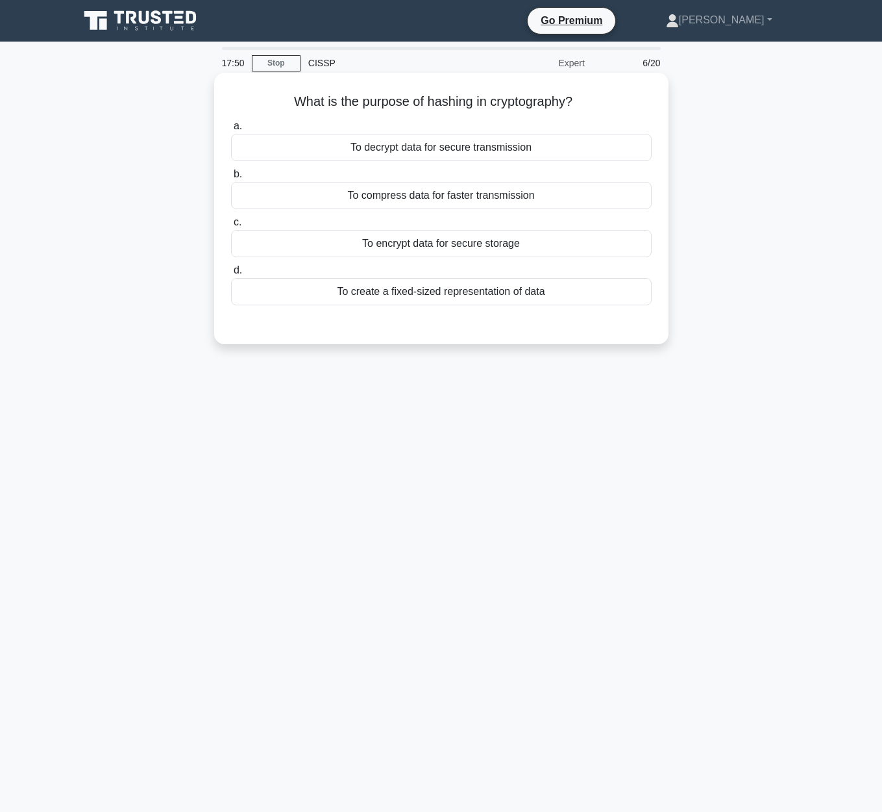
click at [500, 239] on div "To encrypt data for secure storage" at bounding box center [441, 243] width 421 height 27
click at [231, 227] on input "c. To encrypt data for secure storage" at bounding box center [231, 222] width 0 height 8
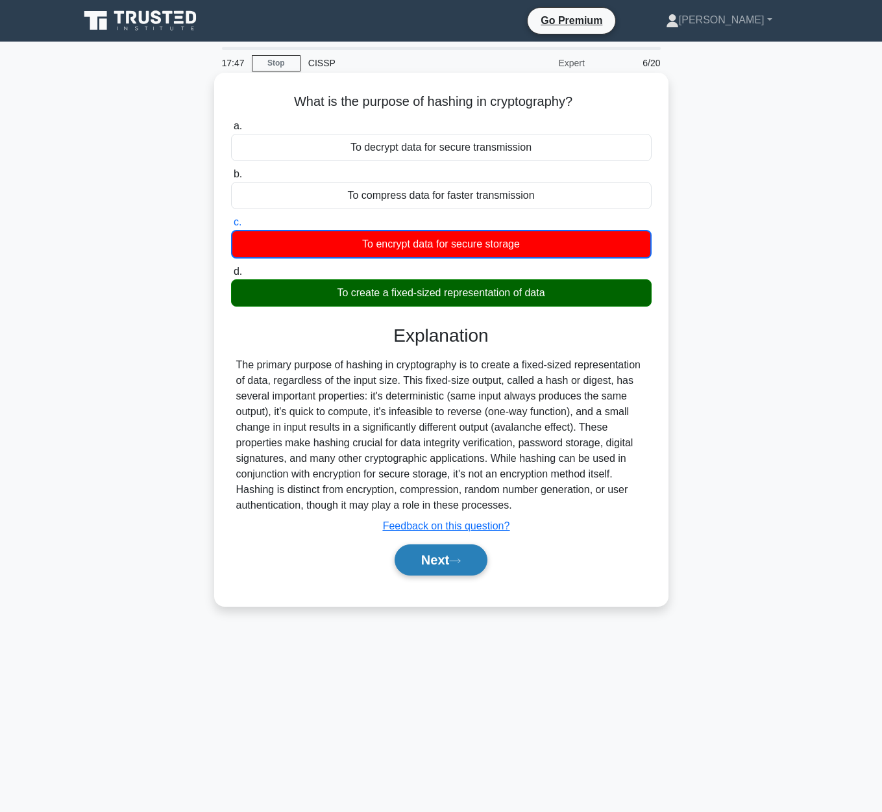
click at [455, 566] on button "Next" at bounding box center [441, 559] width 93 height 31
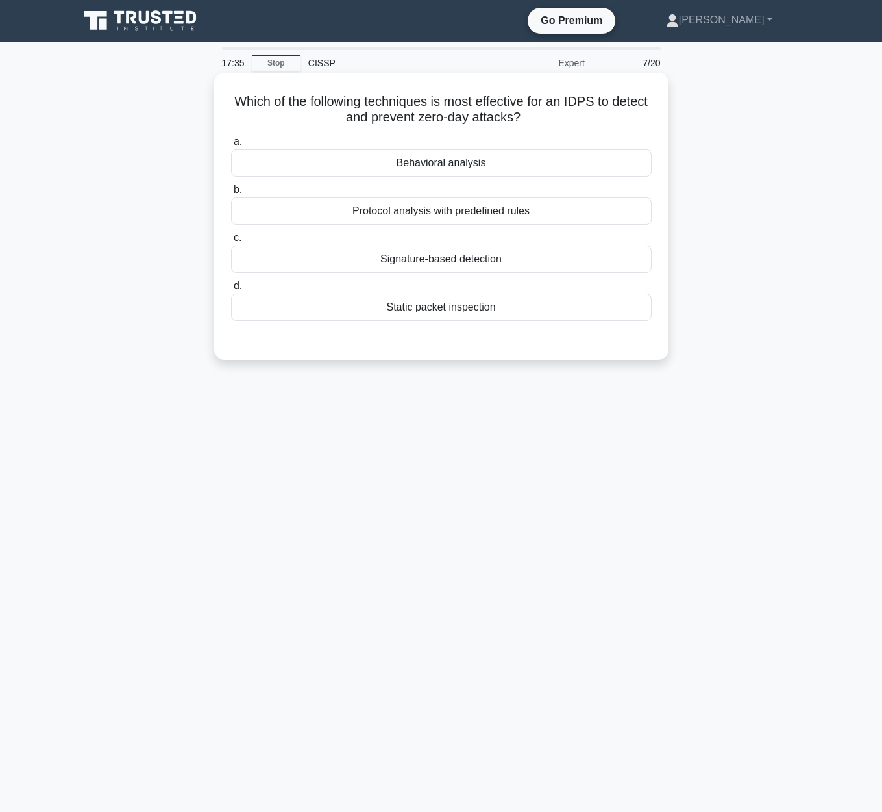
click at [525, 165] on div "Behavioral analysis" at bounding box center [441, 162] width 421 height 27
click at [231, 146] on input "a. Behavioral analysis" at bounding box center [231, 142] width 0 height 8
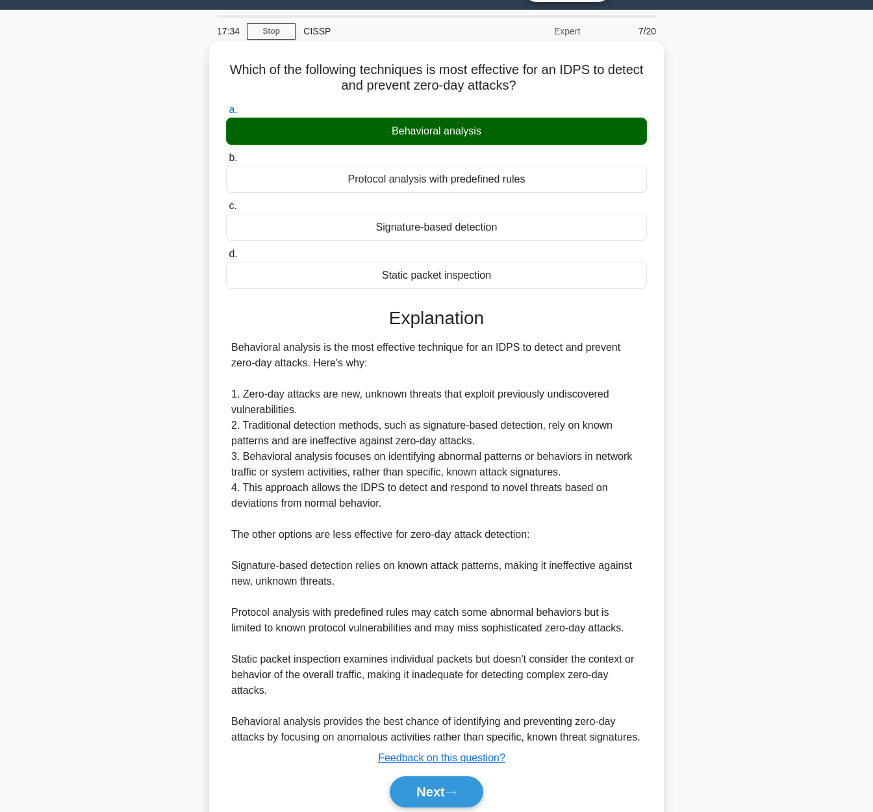
scroll to position [83, 0]
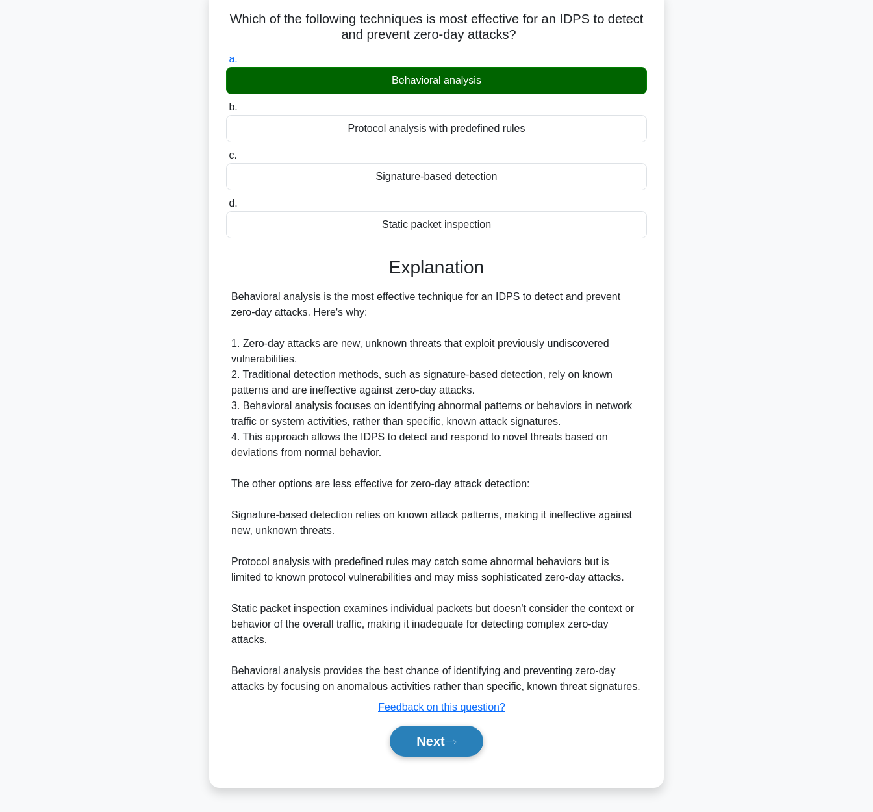
click at [442, 722] on div "Next" at bounding box center [436, 741] width 421 height 42
click at [443, 732] on button "Next" at bounding box center [436, 740] width 93 height 31
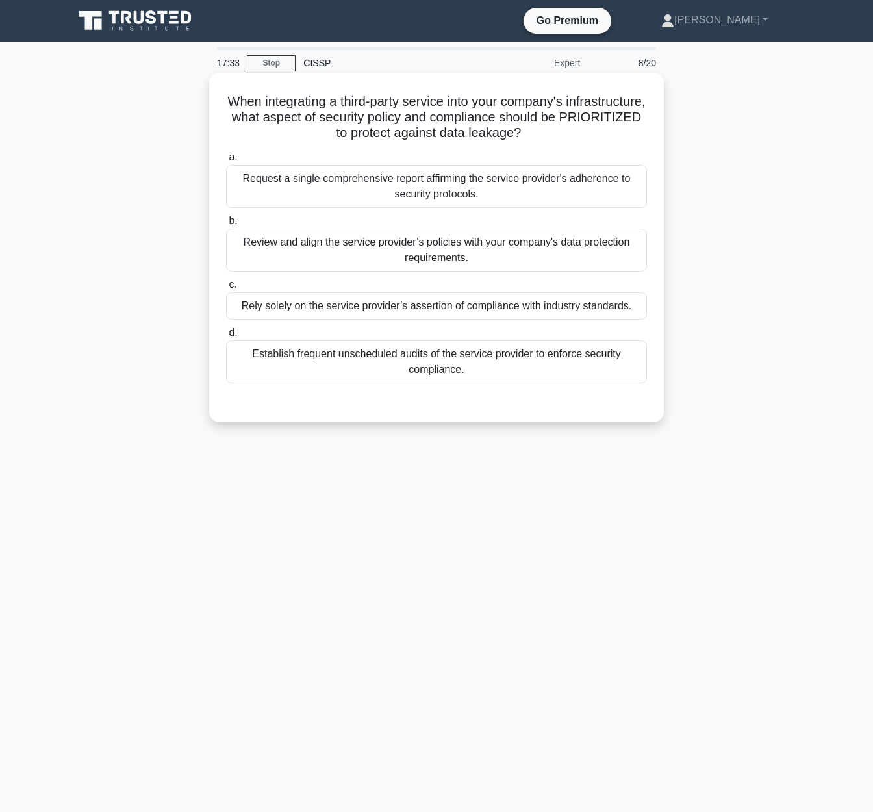
scroll to position [0, 0]
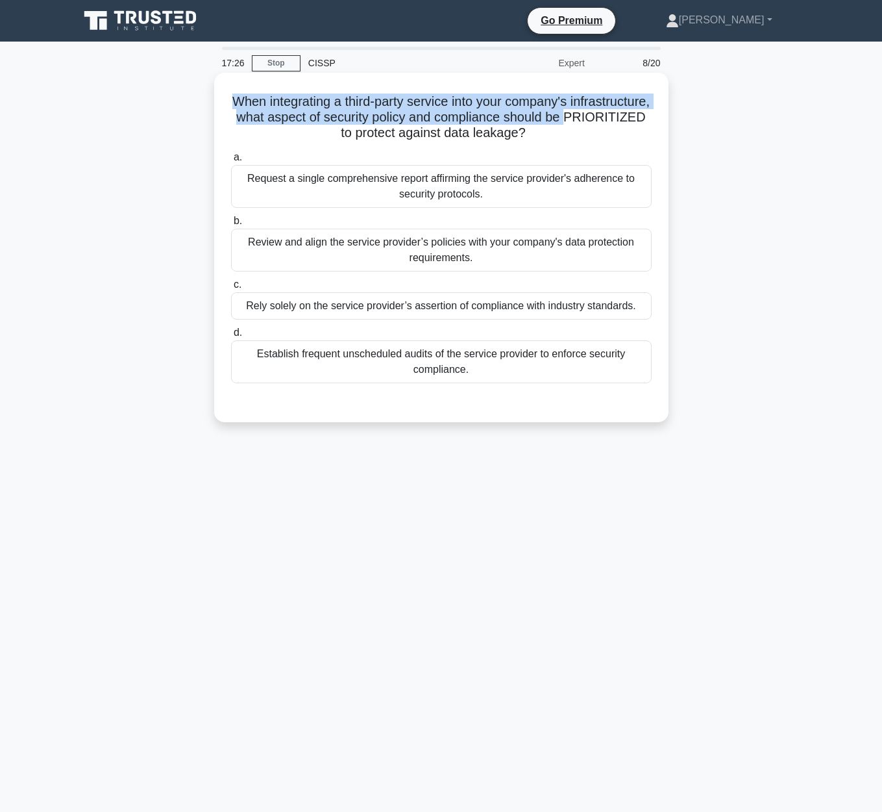
drag, startPoint x: 218, startPoint y: 95, endPoint x: 557, endPoint y: 121, distance: 339.9
click at [557, 121] on div "When integrating a third-party service into your company's infrastructure, what…" at bounding box center [441, 247] width 444 height 339
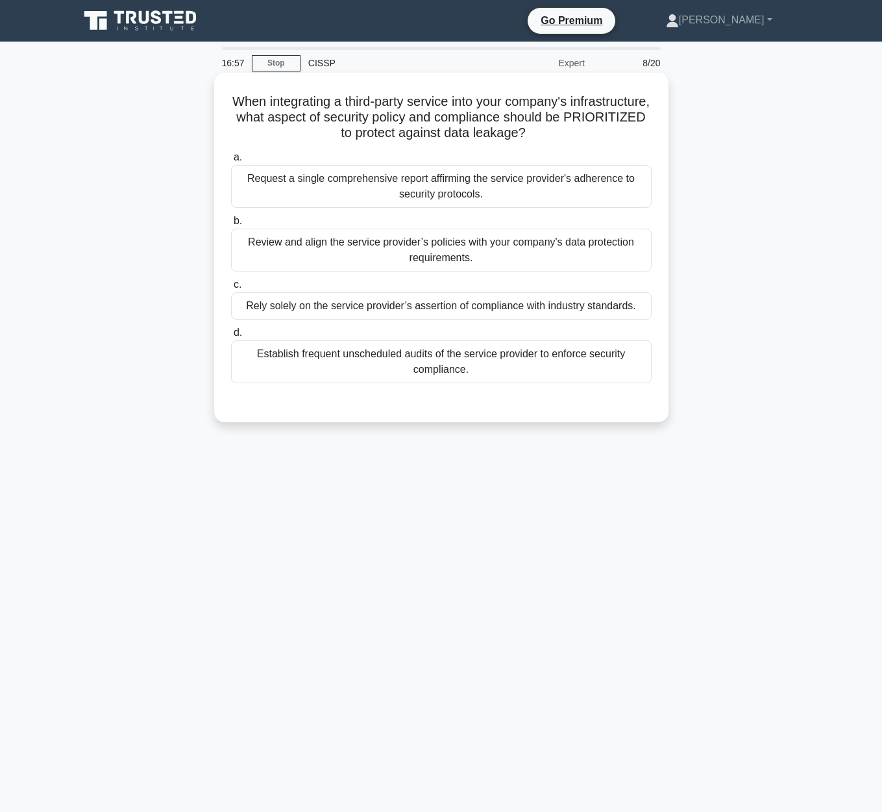
click at [558, 247] on div "Review and align the service provider’s policies with your company's data prote…" at bounding box center [441, 250] width 421 height 43
click at [231, 225] on input "b. Review and align the service provider’s policies with your company's data pr…" at bounding box center [231, 221] width 0 height 8
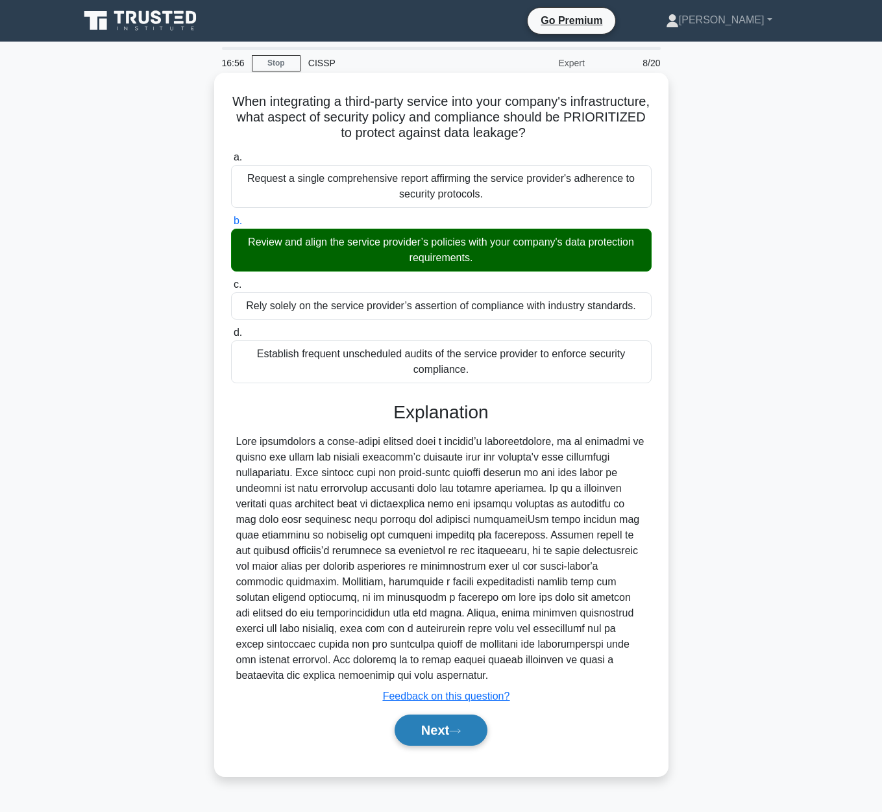
click at [430, 732] on button "Next" at bounding box center [441, 729] width 93 height 31
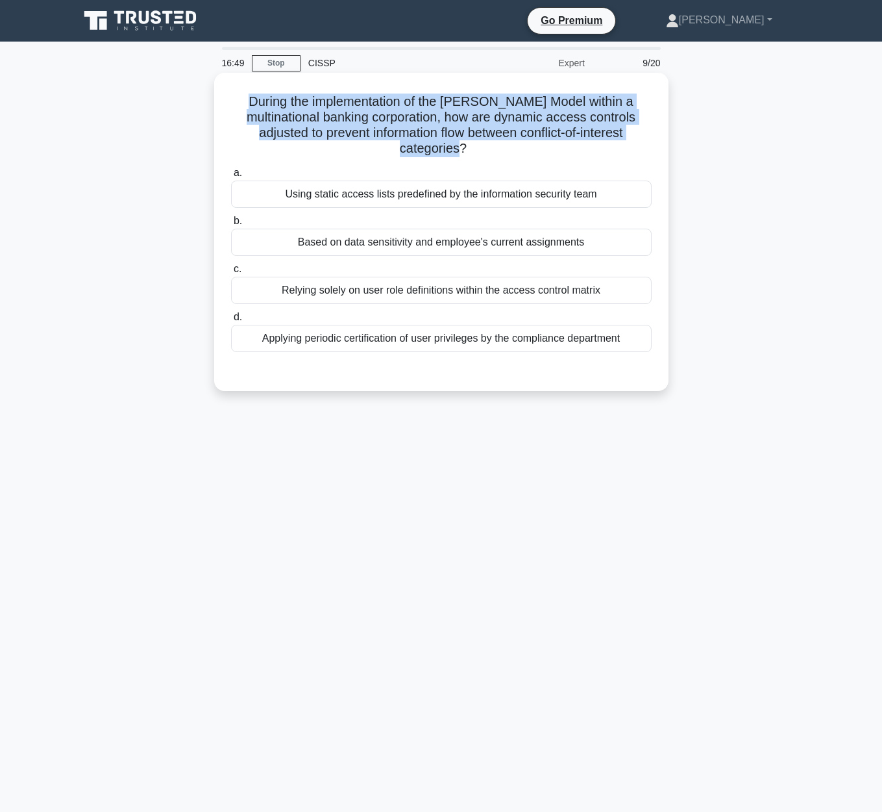
drag, startPoint x: 259, startPoint y: 96, endPoint x: 469, endPoint y: 147, distance: 216.4
click at [469, 147] on h5 "During the implementation of the Brewer-Nash Model within a multinational banki…" at bounding box center [441, 125] width 423 height 64
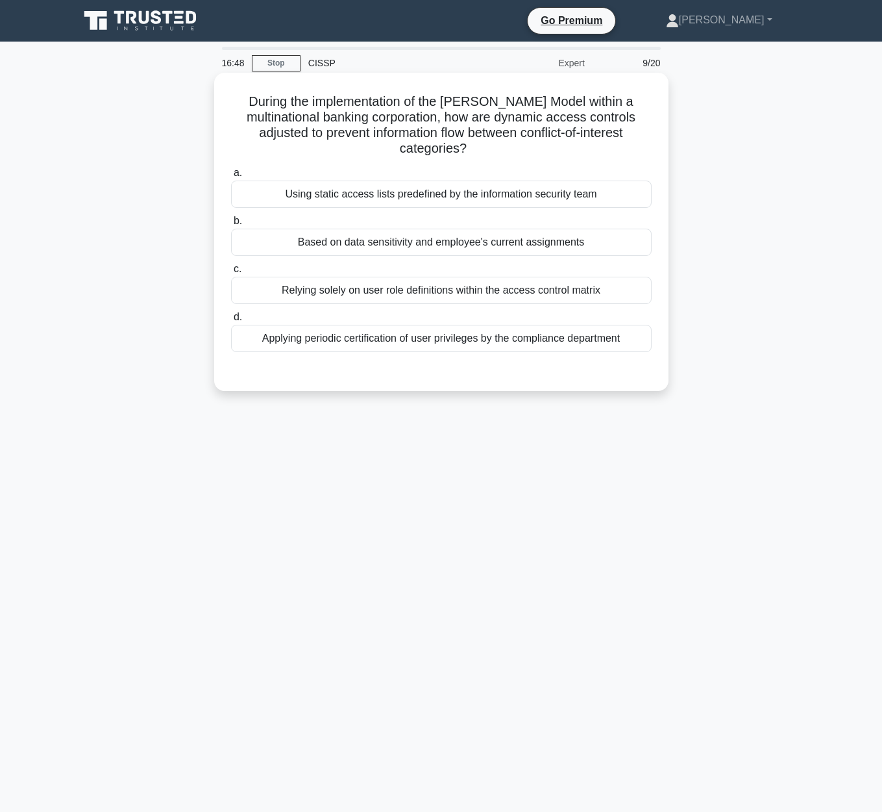
click at [478, 149] on icon ".spinner_0XTQ{transform-origin:center;animation:spinner_y6GP .75s linear infini…" at bounding box center [475, 150] width 16 height 16
click at [417, 347] on div "Applying periodic certification of user privileges by the compliance department" at bounding box center [441, 338] width 421 height 27
click at [306, 330] on div "Applying periodic certification of user privileges by the compliance department" at bounding box center [441, 338] width 421 height 27
click at [231, 321] on input "d. Applying periodic certification of user privileges by the compliance departm…" at bounding box center [231, 317] width 0 height 8
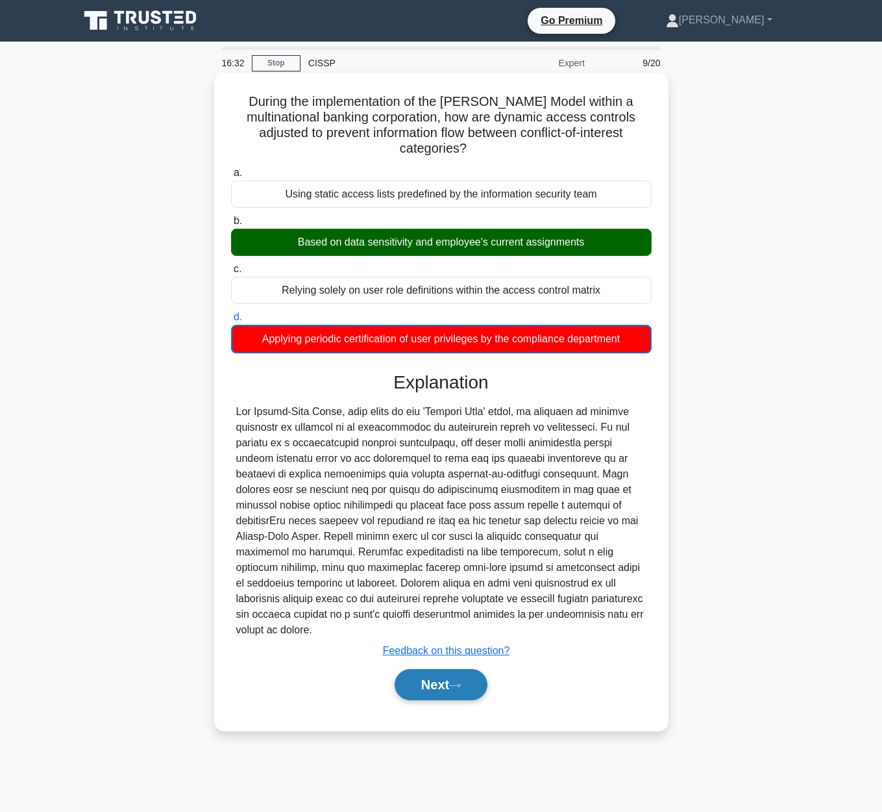
click at [432, 674] on button "Next" at bounding box center [441, 684] width 93 height 31
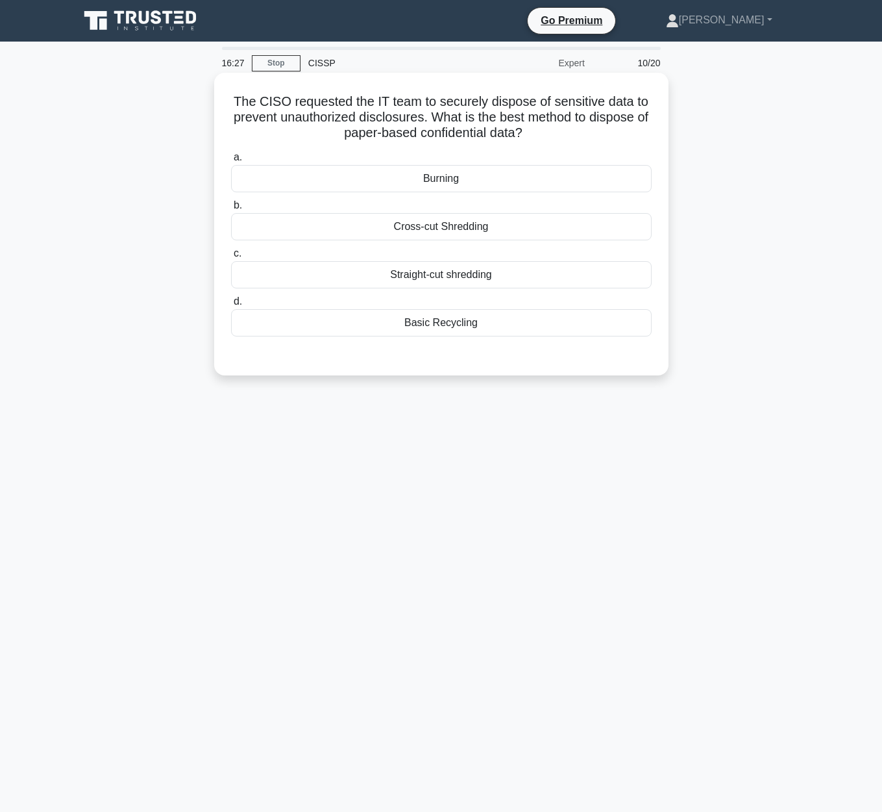
drag, startPoint x: 239, startPoint y: 92, endPoint x: 615, endPoint y: 129, distance: 378.4
click at [615, 129] on div "The CISO requested the IT team to securely dispose of sensitive data to prevent…" at bounding box center [441, 224] width 444 height 292
click at [496, 232] on div "Cross-cut Shredding" at bounding box center [441, 226] width 421 height 27
click at [231, 210] on input "b. Cross-cut Shredding" at bounding box center [231, 205] width 0 height 8
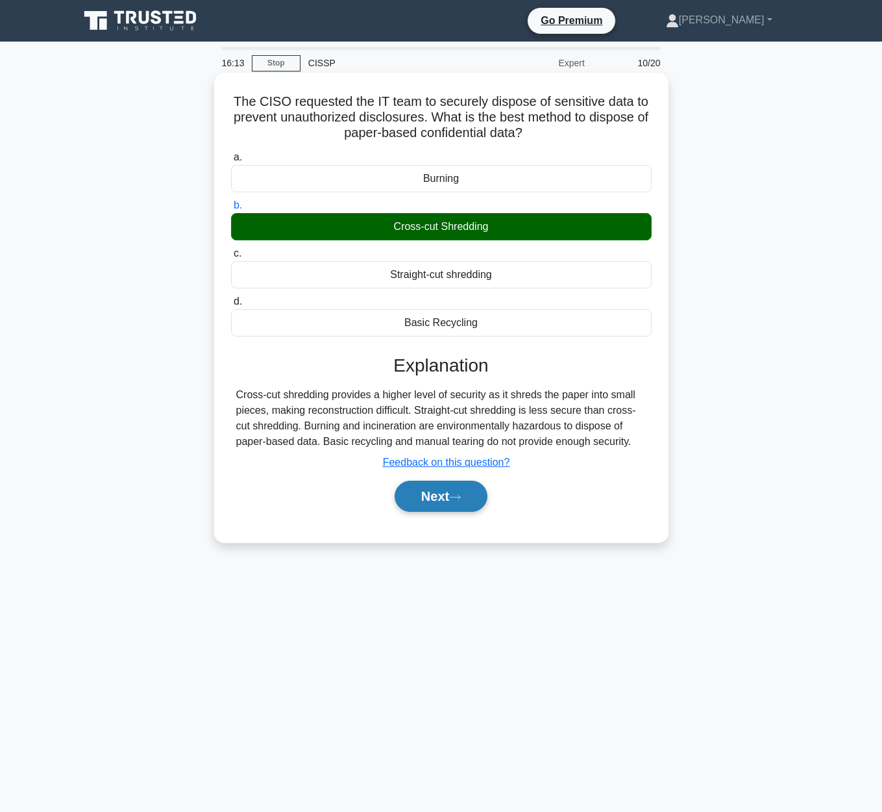
click at [452, 503] on button "Next" at bounding box center [441, 495] width 93 height 31
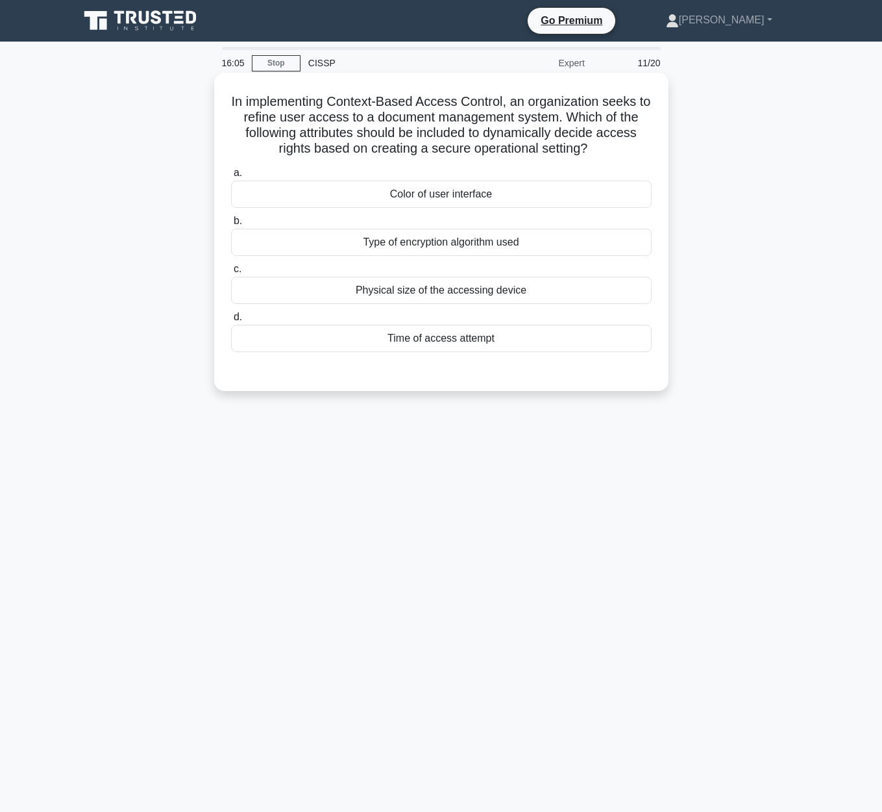
drag, startPoint x: 232, startPoint y: 95, endPoint x: 610, endPoint y: 145, distance: 381.1
click at [610, 145] on h5 "In implementing Context-Based Access Control, an organization seeks to refine u…" at bounding box center [441, 125] width 423 height 64
click at [525, 251] on div "Type of encryption algorithm used" at bounding box center [441, 242] width 421 height 27
click at [231, 225] on input "b. Type of encryption algorithm used" at bounding box center [231, 221] width 0 height 8
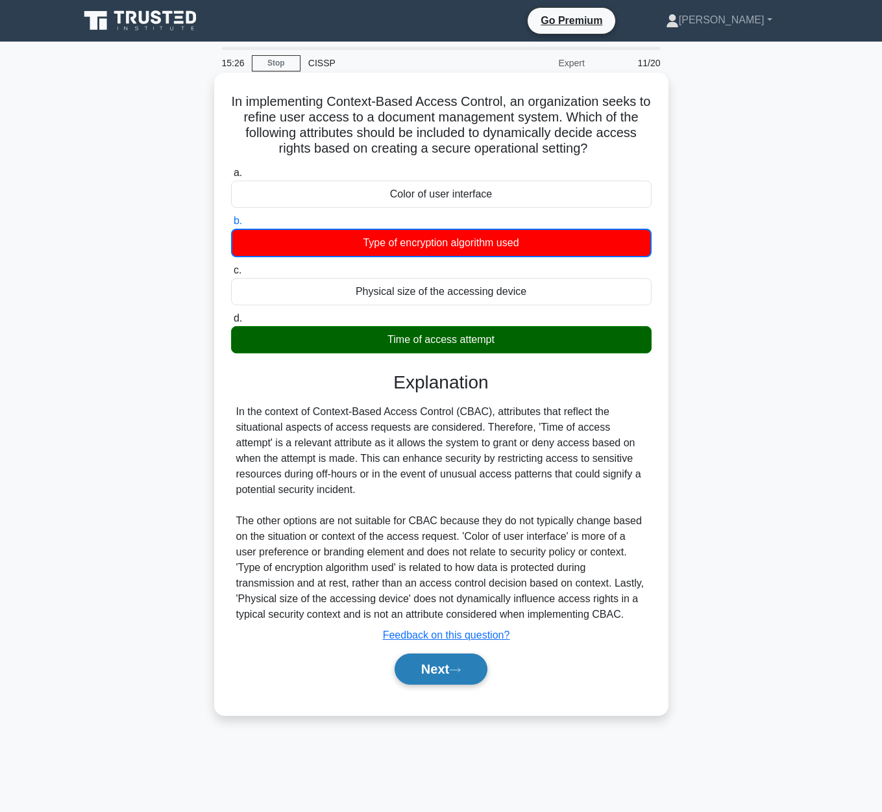
click at [441, 680] on button "Next" at bounding box center [441, 668] width 93 height 31
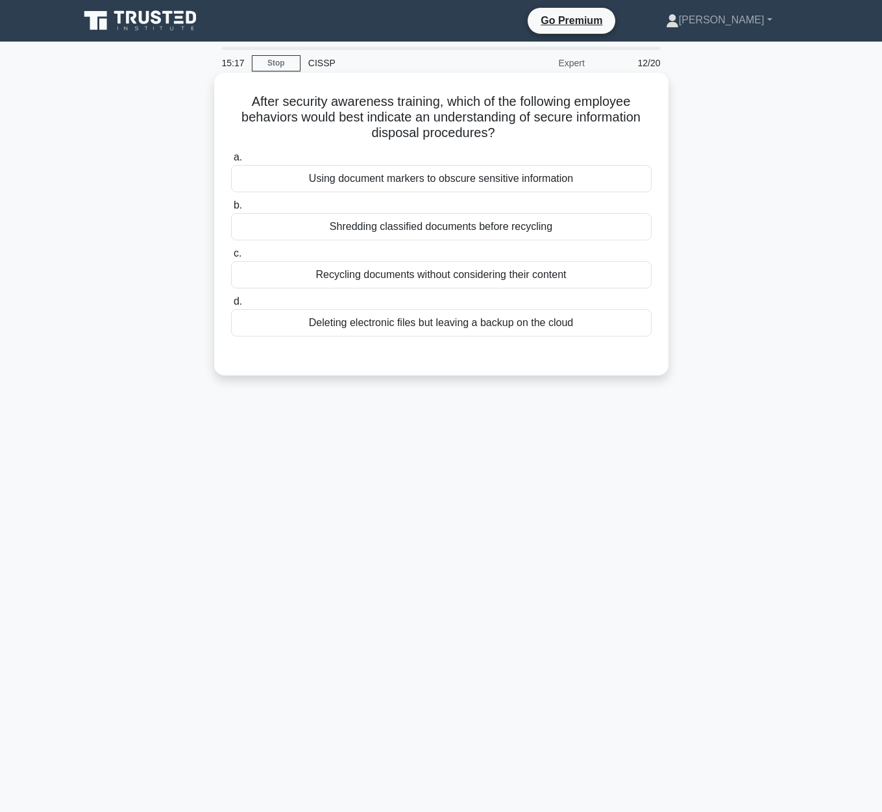
drag, startPoint x: 249, startPoint y: 100, endPoint x: 656, endPoint y: 127, distance: 407.9
click at [656, 127] on div "After security awareness training, which of the following employee behaviors wo…" at bounding box center [441, 224] width 444 height 292
click at [510, 232] on div "Shredding classified documents before recycling" at bounding box center [441, 226] width 421 height 27
click at [231, 210] on input "b. Shredding classified documents before recycling" at bounding box center [231, 205] width 0 height 8
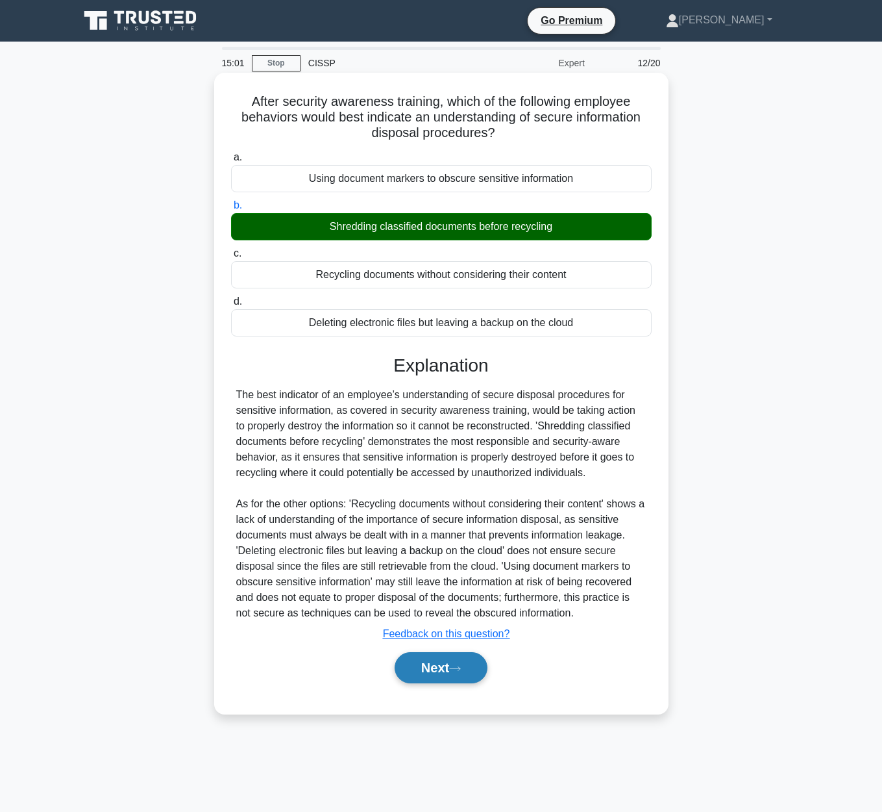
click at [464, 673] on button "Next" at bounding box center [441, 667] width 93 height 31
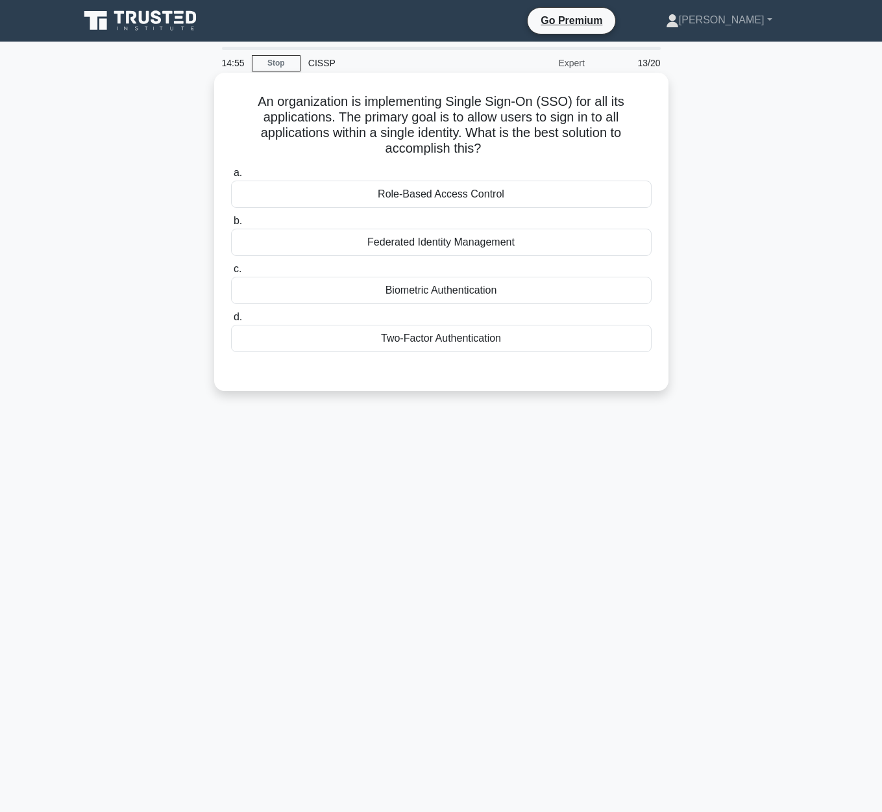
drag, startPoint x: 262, startPoint y: 102, endPoint x: 660, endPoint y: 145, distance: 400.3
click at [660, 145] on div "An organization is implementing Single Sign-On (SSO) for all its applications. …" at bounding box center [441, 232] width 444 height 308
click at [458, 249] on div "Federated Identity Management" at bounding box center [441, 242] width 421 height 27
click at [231, 225] on input "b. Federated Identity Management" at bounding box center [231, 221] width 0 height 8
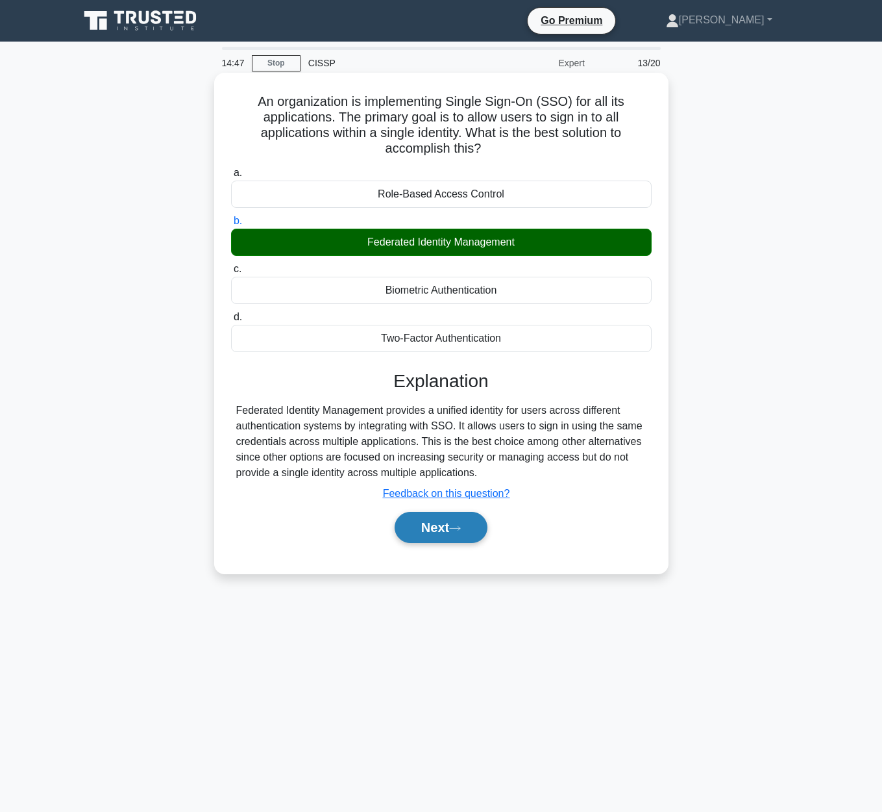
click at [456, 537] on button "Next" at bounding box center [441, 527] width 93 height 31
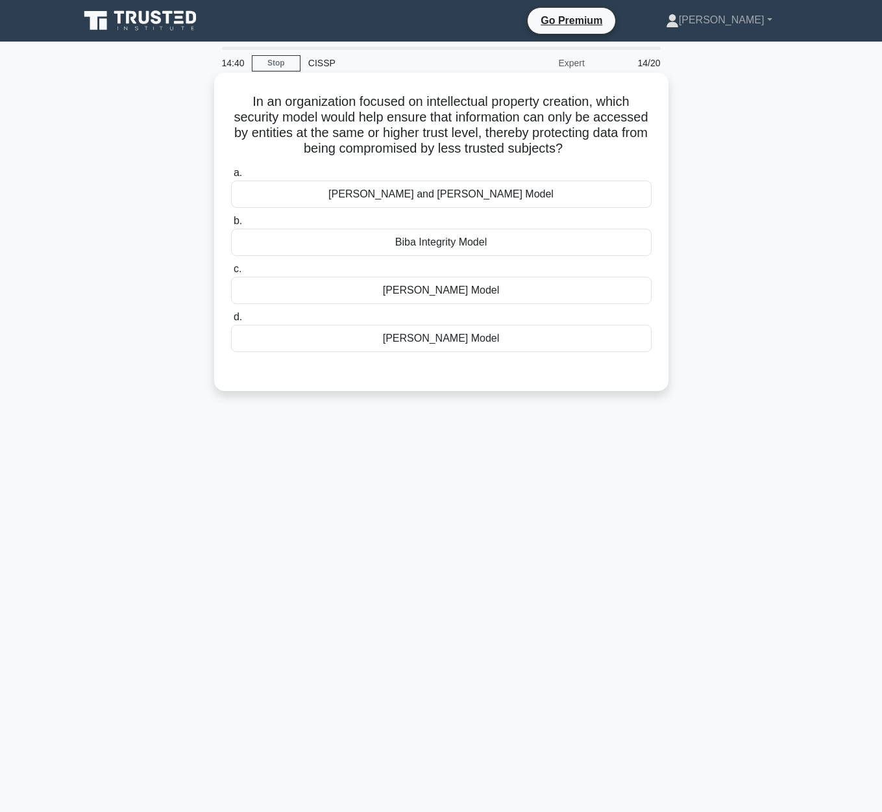
drag, startPoint x: 254, startPoint y: 102, endPoint x: 573, endPoint y: 143, distance: 321.5
click at [573, 143] on h5 "In an organization focused on intellectual property creation, which security mo…" at bounding box center [441, 125] width 423 height 64
click at [497, 346] on div "Bell-LaPadula Model" at bounding box center [441, 338] width 421 height 27
click at [231, 321] on input "d. Bell-LaPadula Model" at bounding box center [231, 317] width 0 height 8
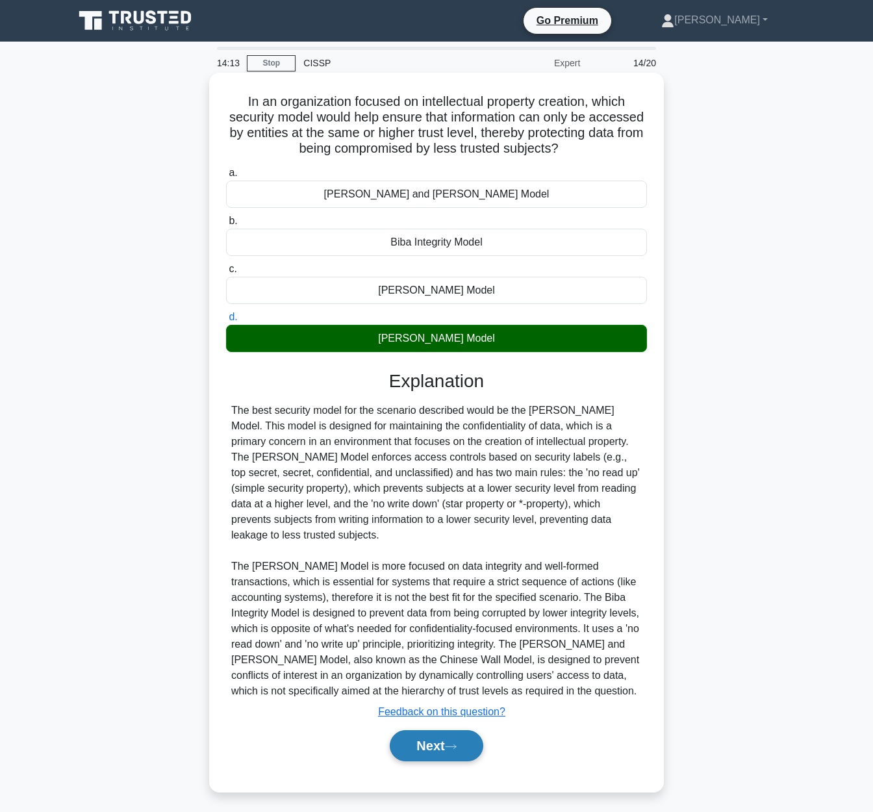
click at [429, 754] on button "Next" at bounding box center [436, 745] width 93 height 31
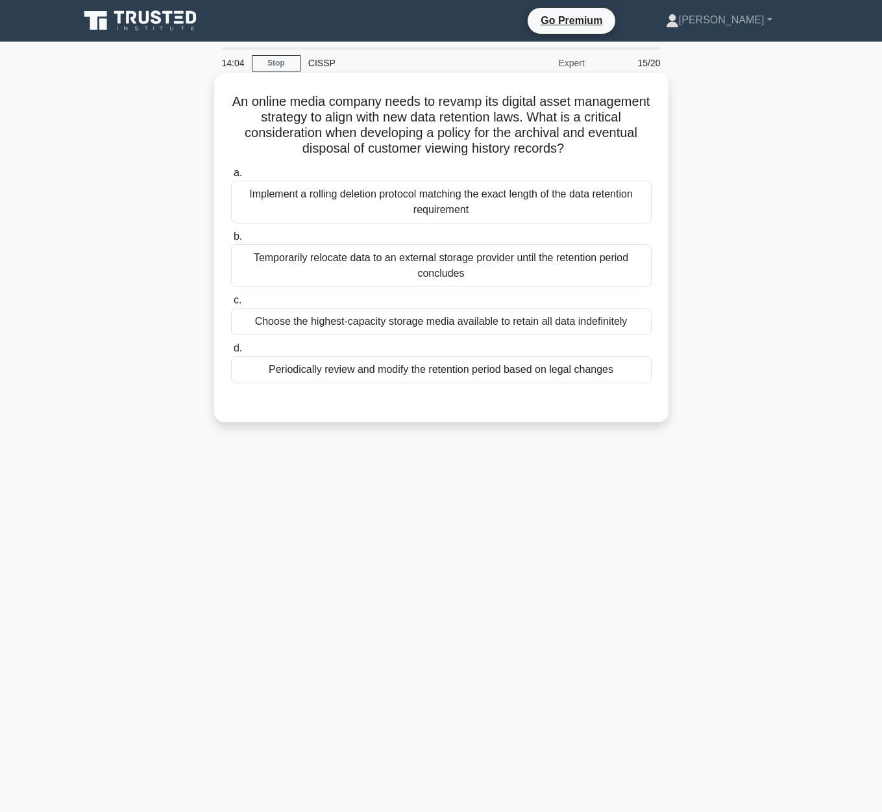
drag, startPoint x: 232, startPoint y: 95, endPoint x: 642, endPoint y: 142, distance: 413.0
click at [642, 142] on div "An online media company needs to revamp its digital asset management strategy t…" at bounding box center [441, 247] width 444 height 339
click at [567, 201] on div "Implement a rolling deletion protocol matching the exact length of the data ret…" at bounding box center [441, 201] width 421 height 43
click at [231, 177] on input "a. Implement a rolling deletion protocol matching the exact length of the data …" at bounding box center [231, 173] width 0 height 8
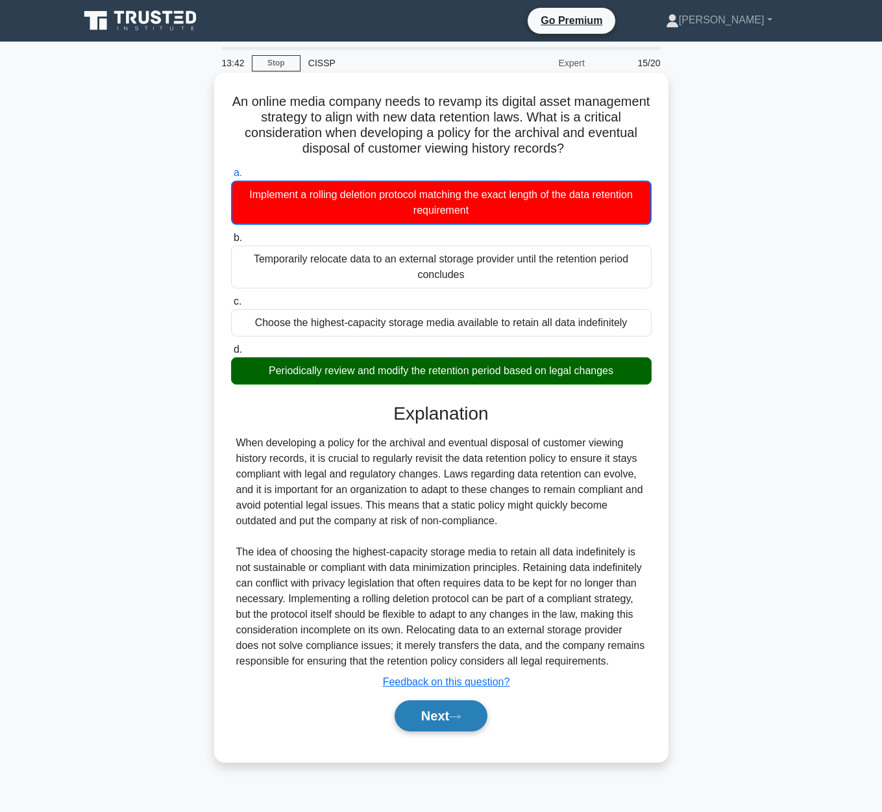
click at [444, 707] on button "Next" at bounding box center [441, 715] width 93 height 31
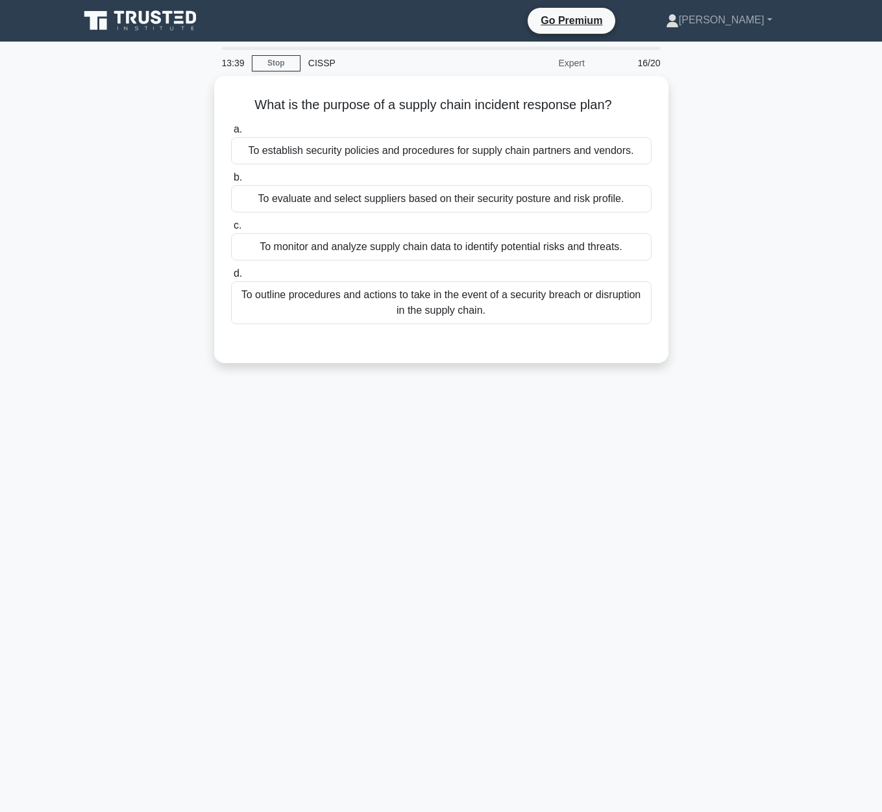
drag, startPoint x: 255, startPoint y: 103, endPoint x: 678, endPoint y: 110, distance: 423.3
click at [678, 110] on div "What is the purpose of a supply chain incident response plan? .spinner_0XTQ{tra…" at bounding box center [441, 227] width 740 height 303
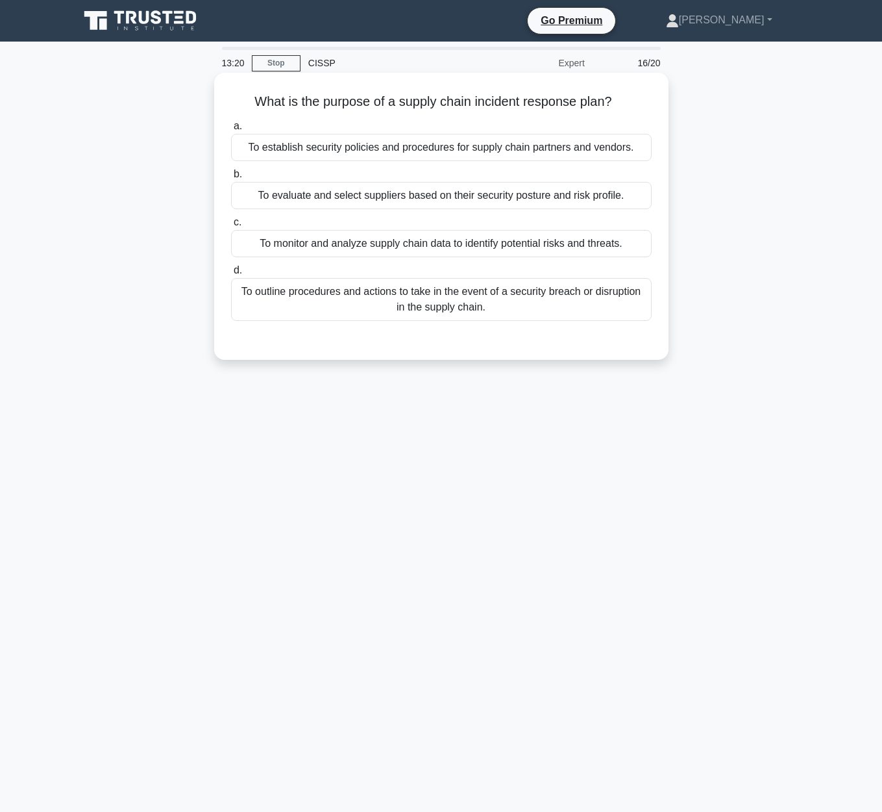
click at [368, 306] on div "To outline procedures and actions to take in the event of a security breach or …" at bounding box center [441, 299] width 421 height 43
click at [231, 275] on input "d. To outline procedures and actions to take in the event of a security breach …" at bounding box center [231, 270] width 0 height 8
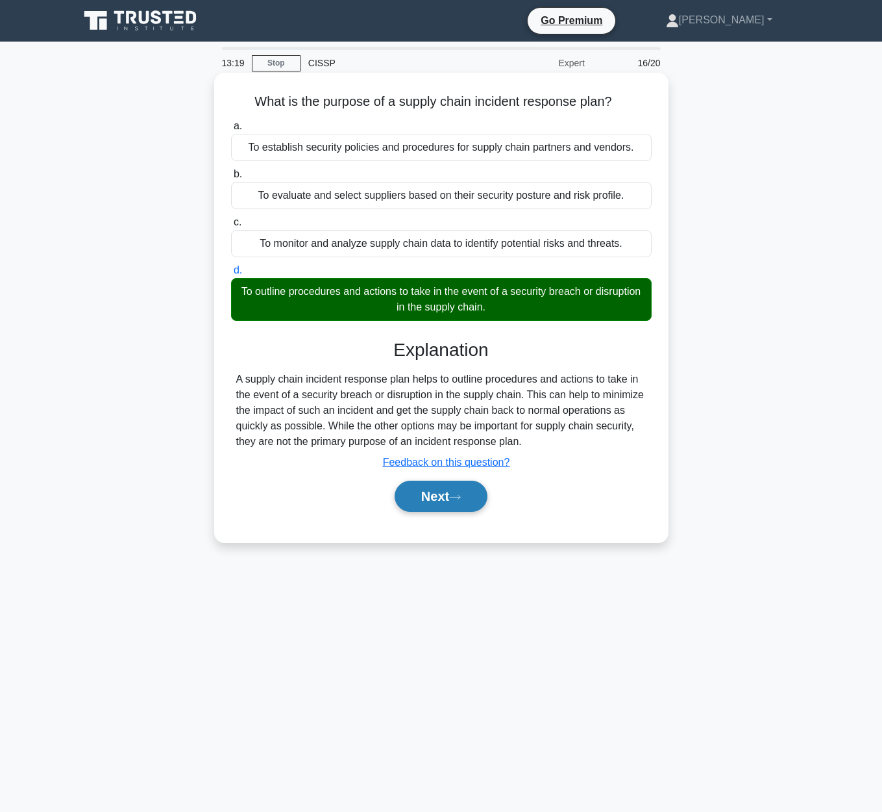
click at [453, 498] on button "Next" at bounding box center [441, 495] width 93 height 31
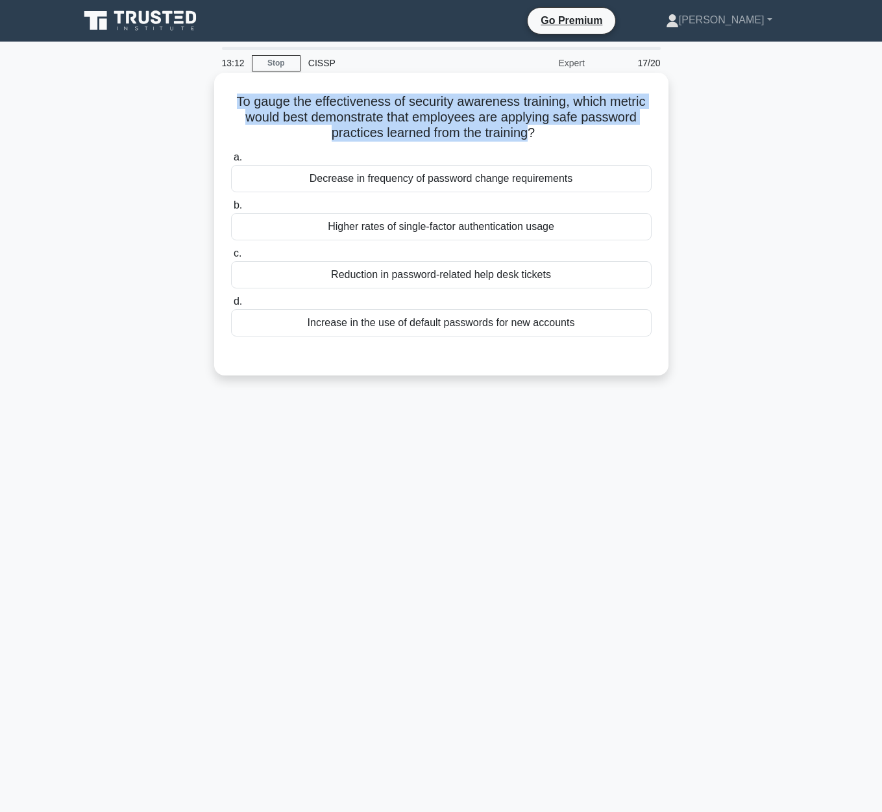
drag, startPoint x: 245, startPoint y: 98, endPoint x: 526, endPoint y: 138, distance: 283.9
click at [526, 138] on h5 "To gauge the effectiveness of security awareness training, which metric would b…" at bounding box center [441, 117] width 423 height 48
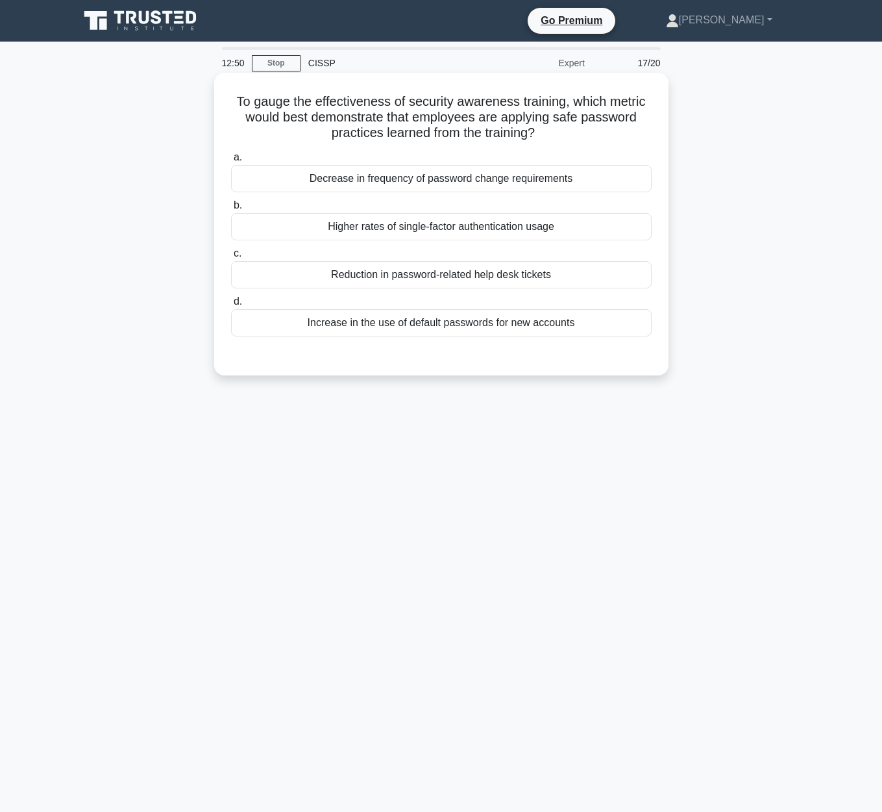
click at [460, 280] on div "Reduction in password-related help desk tickets" at bounding box center [441, 274] width 421 height 27
click at [231, 258] on input "c. Reduction in password-related help desk tickets" at bounding box center [231, 253] width 0 height 8
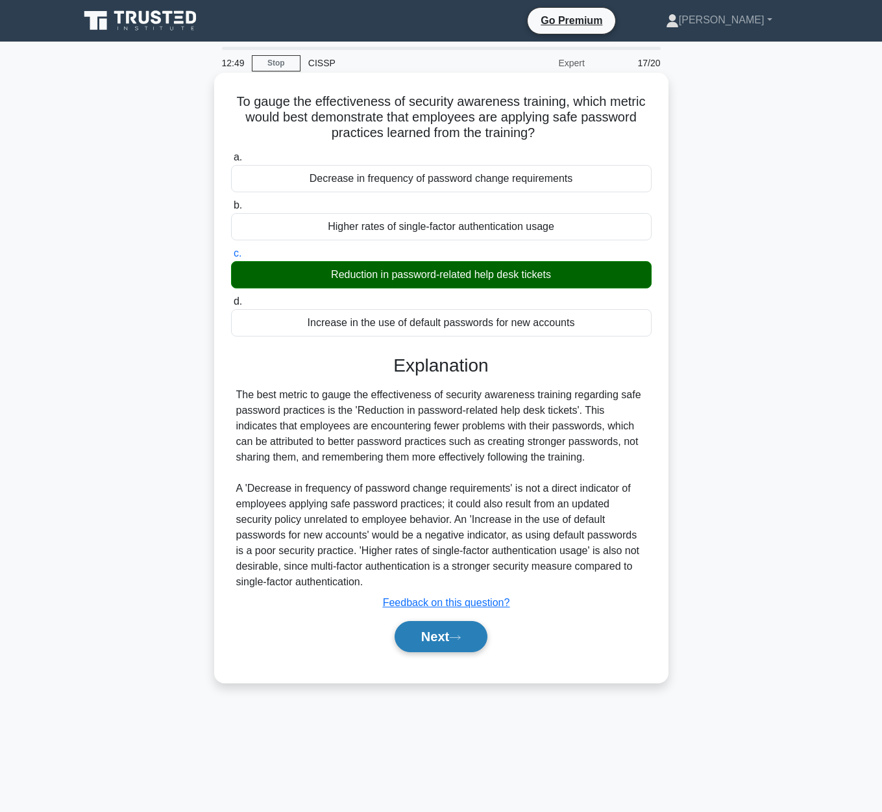
click at [438, 640] on button "Next" at bounding box center [441, 636] width 93 height 31
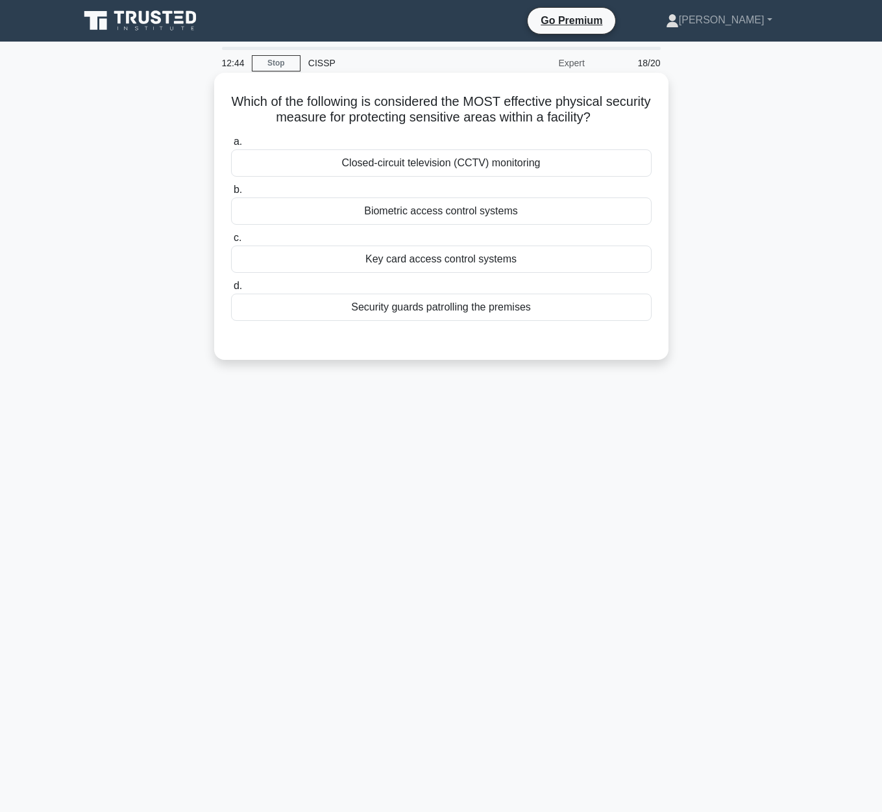
drag, startPoint x: 251, startPoint y: 93, endPoint x: 643, endPoint y: 127, distance: 393.6
click at [643, 127] on div "Which of the following is considered the MOST effective physical security measu…" at bounding box center [441, 216] width 444 height 277
click at [523, 219] on div "Biometric access control systems" at bounding box center [441, 210] width 421 height 27
click at [231, 194] on input "b. Biometric access control systems" at bounding box center [231, 190] width 0 height 8
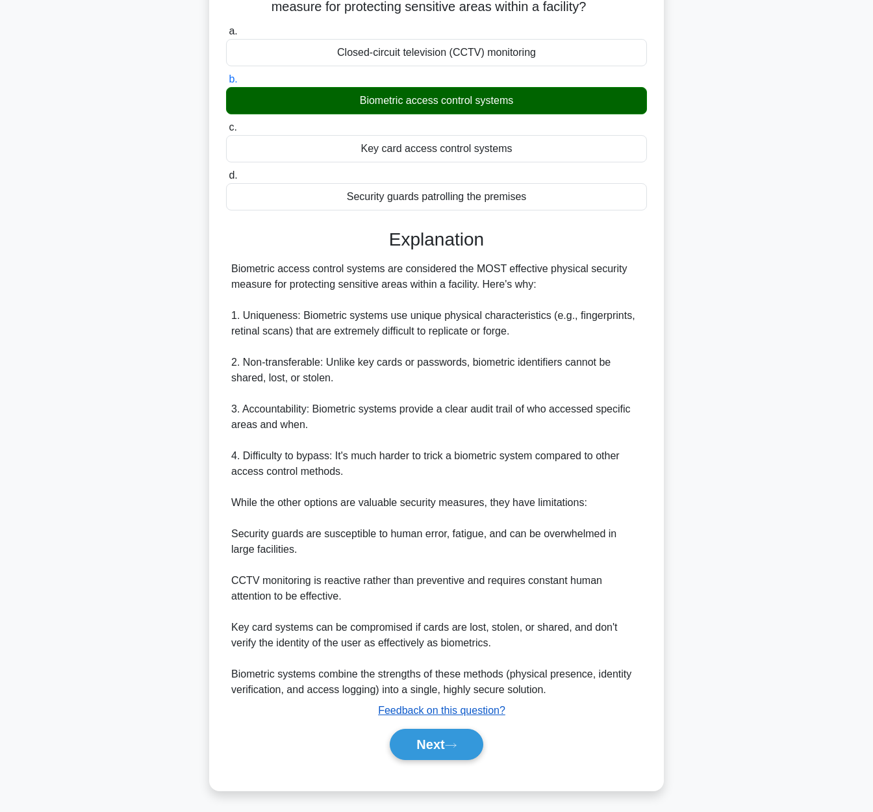
scroll to position [114, 0]
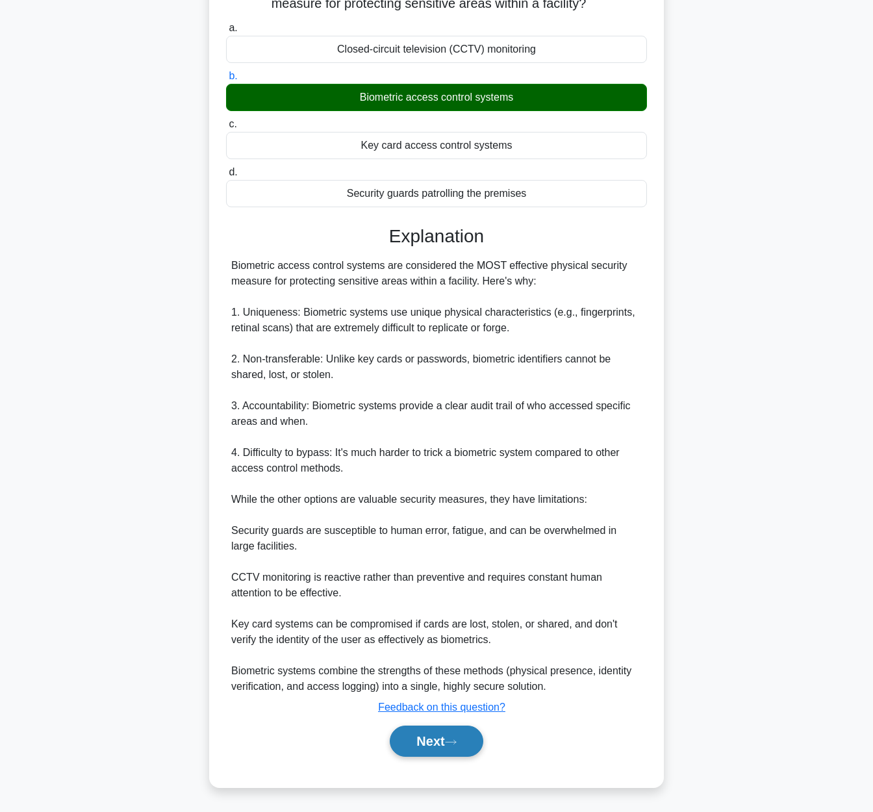
click at [459, 734] on button "Next" at bounding box center [436, 740] width 93 height 31
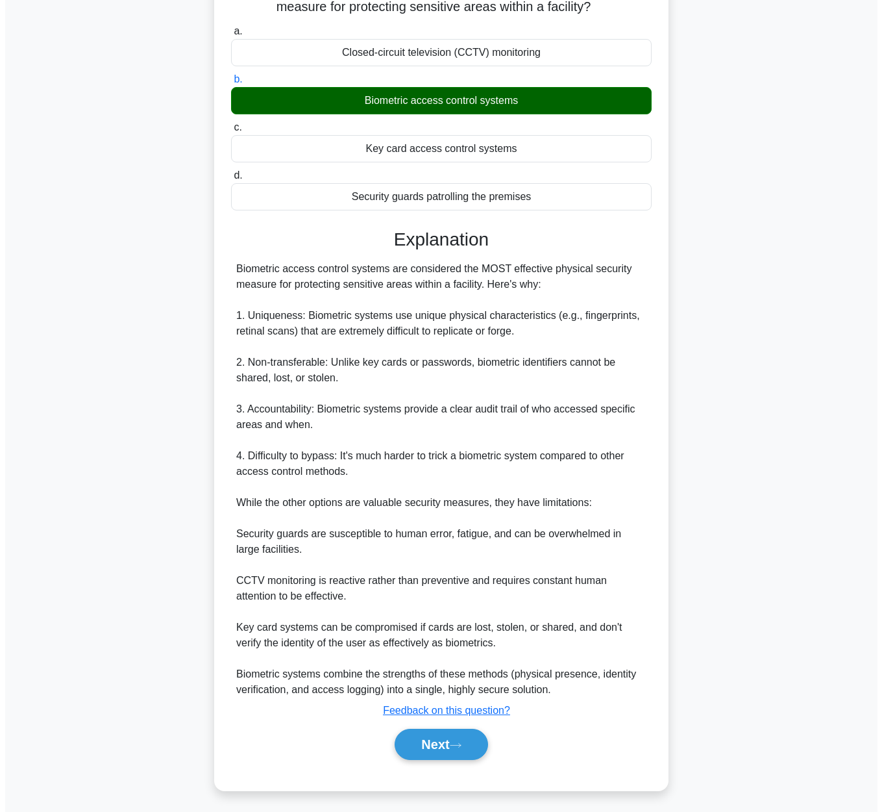
scroll to position [0, 0]
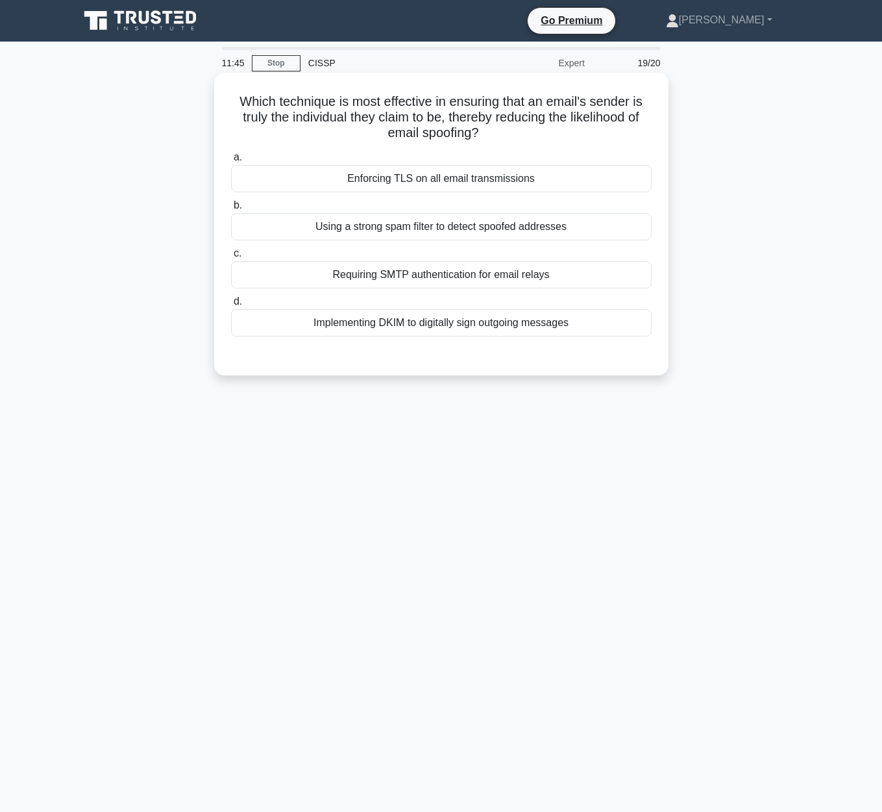
click at [539, 279] on div "Requiring SMTP authentication for email relays" at bounding box center [441, 274] width 421 height 27
click at [231, 258] on input "c. Requiring SMTP authentication for email relays" at bounding box center [231, 253] width 0 height 8
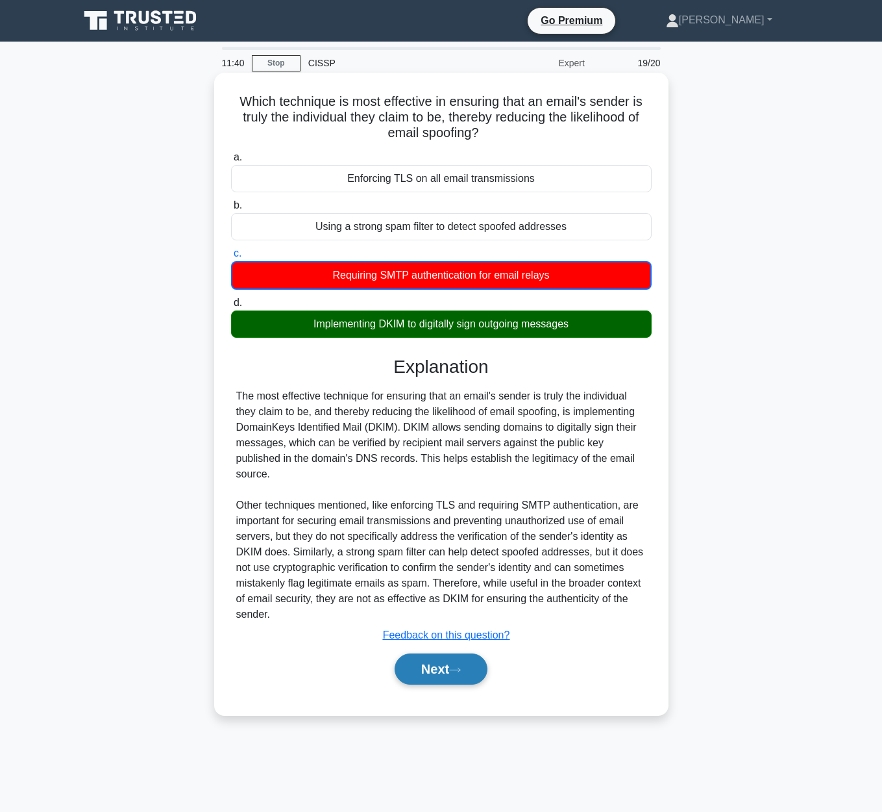
click at [461, 670] on icon at bounding box center [455, 669] width 12 height 7
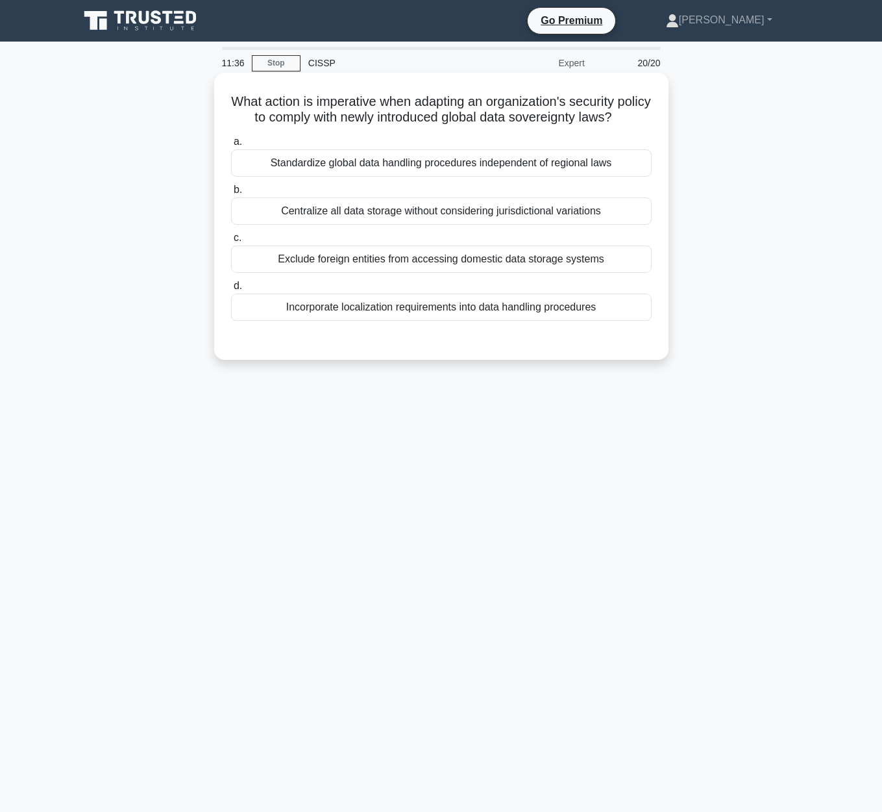
drag, startPoint x: 231, startPoint y: 97, endPoint x: 642, endPoint y: 122, distance: 411.7
click at [642, 122] on h5 "What action is imperative when adapting an organization's security policy to co…" at bounding box center [441, 109] width 423 height 32
click at [546, 317] on div "Incorporate localization requirements into data handling procedures" at bounding box center [441, 306] width 421 height 27
click at [231, 290] on input "d. Incorporate localization requirements into data handling procedures" at bounding box center [231, 286] width 0 height 8
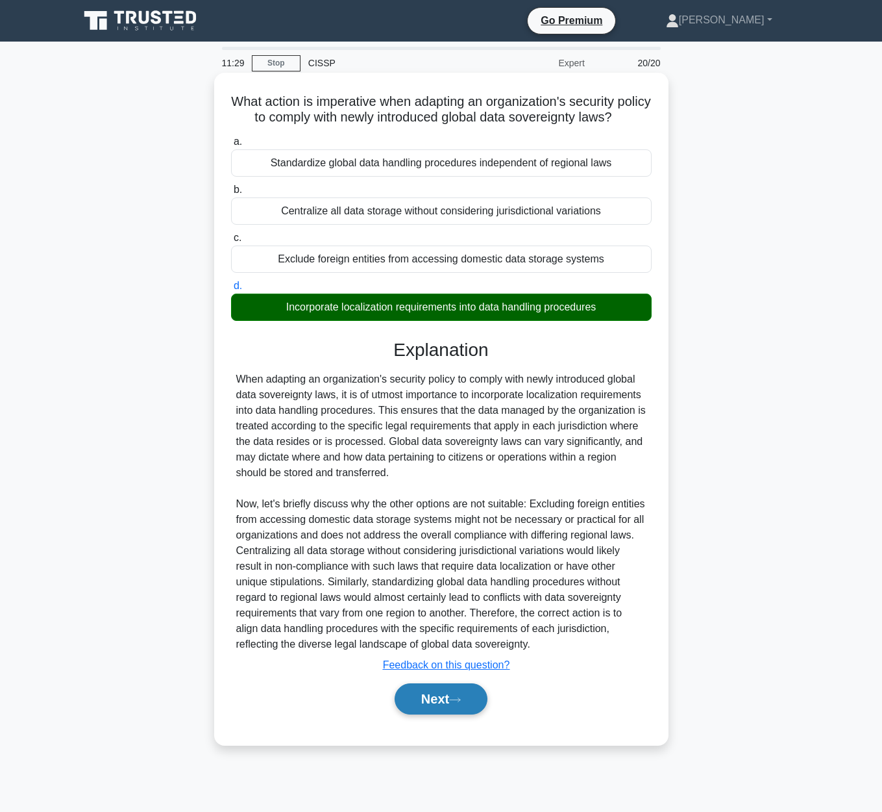
click at [454, 704] on button "Next" at bounding box center [441, 698] width 93 height 31
